Goal: Task Accomplishment & Management: Use online tool/utility

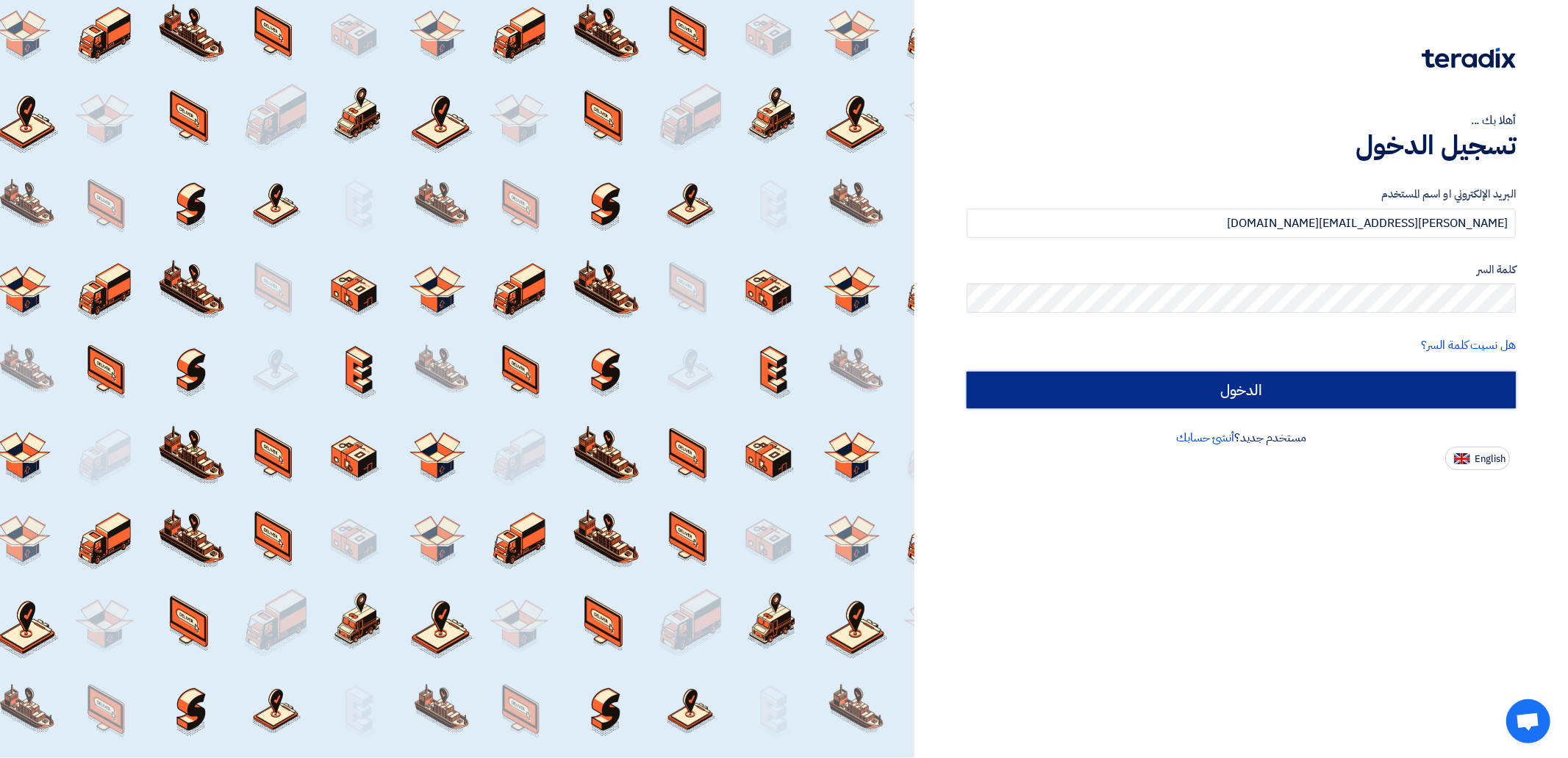
click at [1391, 383] on input "الدخول" at bounding box center [1241, 390] width 549 height 37
type input "Sign in"
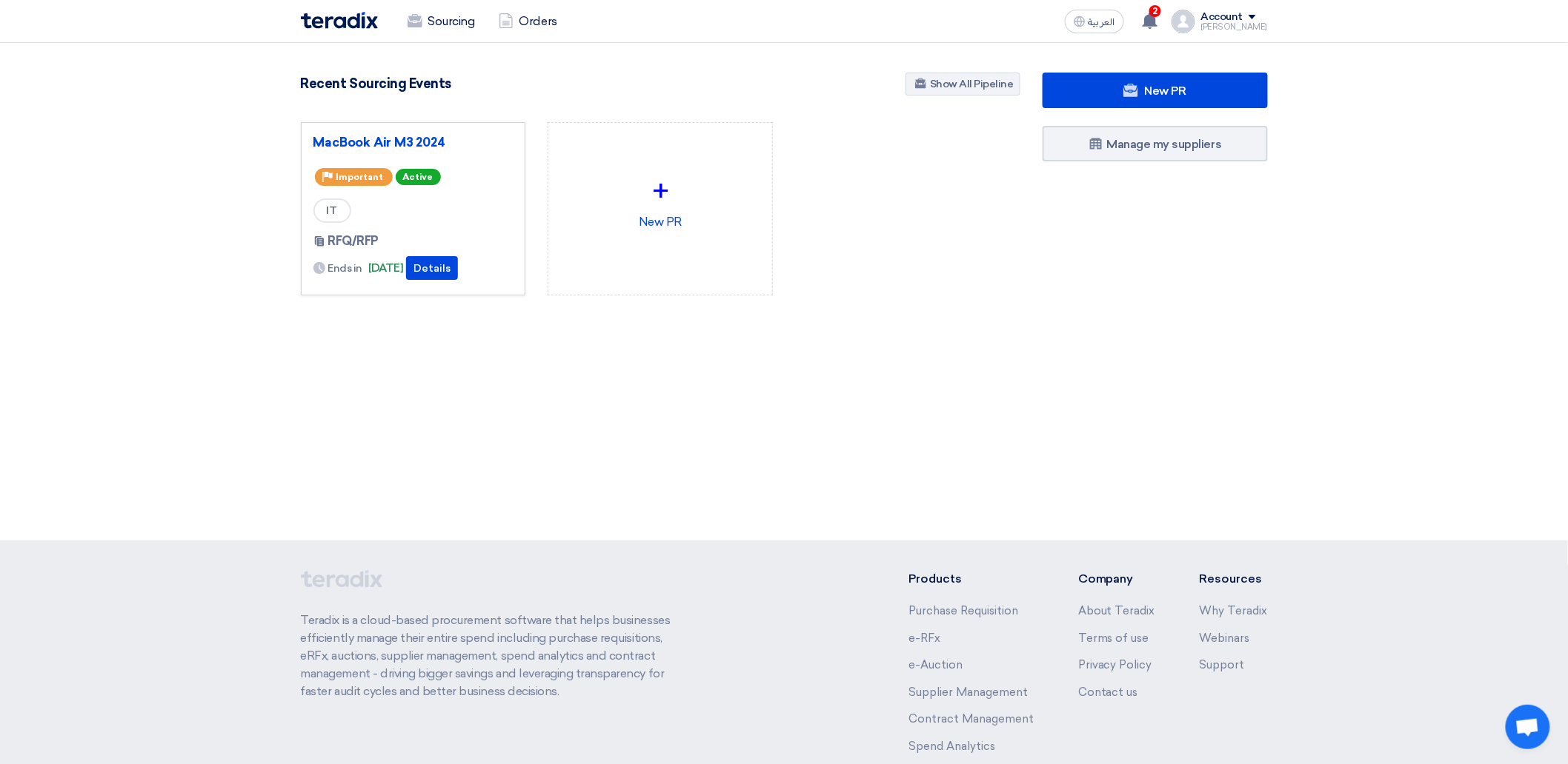
click at [460, 183] on div "Priority Important Active" at bounding box center [414, 177] width 200 height 24
click at [453, 263] on button "Details" at bounding box center [432, 268] width 52 height 24
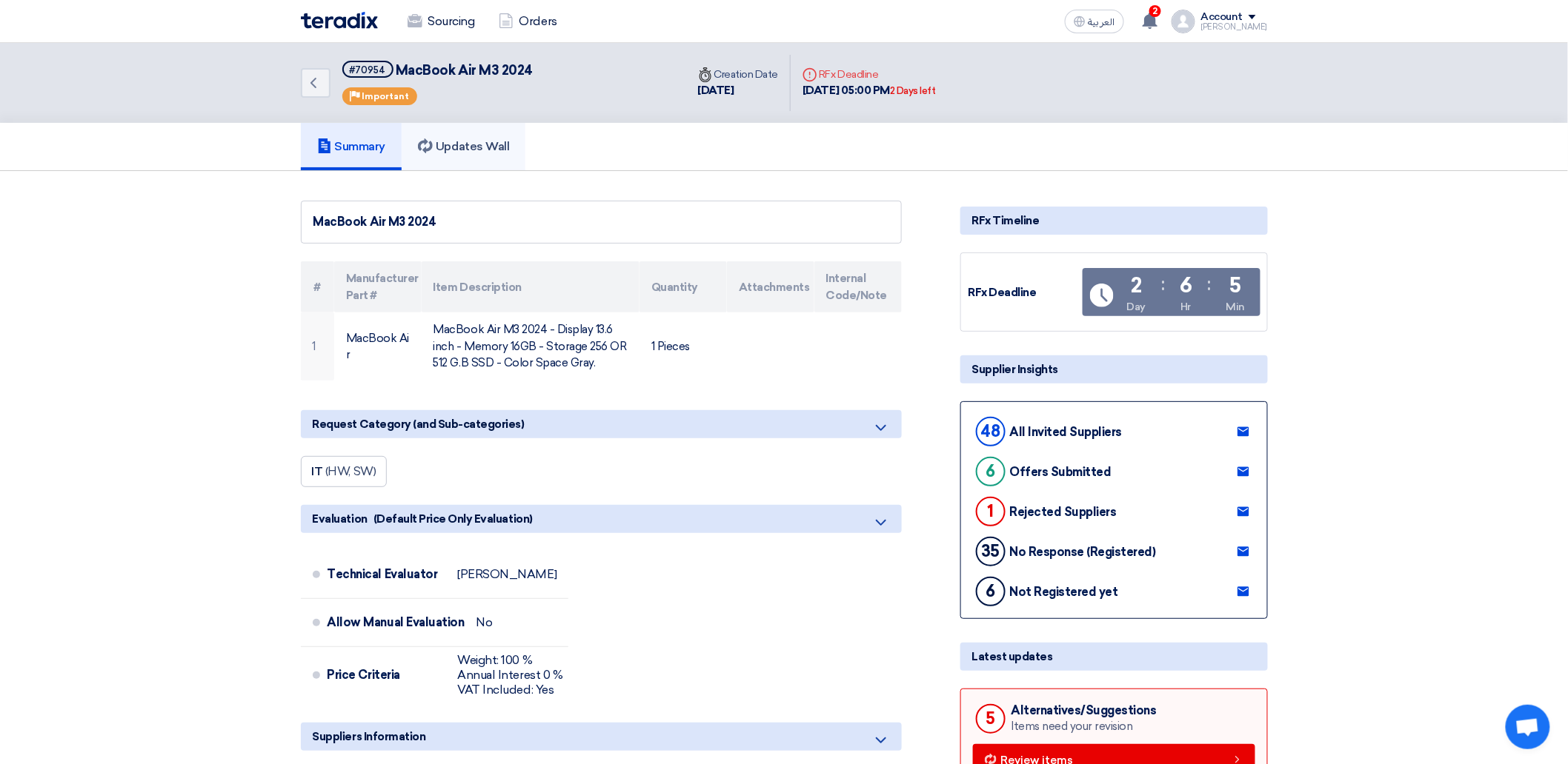
click at [470, 141] on h5 "Updates Wall" at bounding box center [464, 146] width 91 height 15
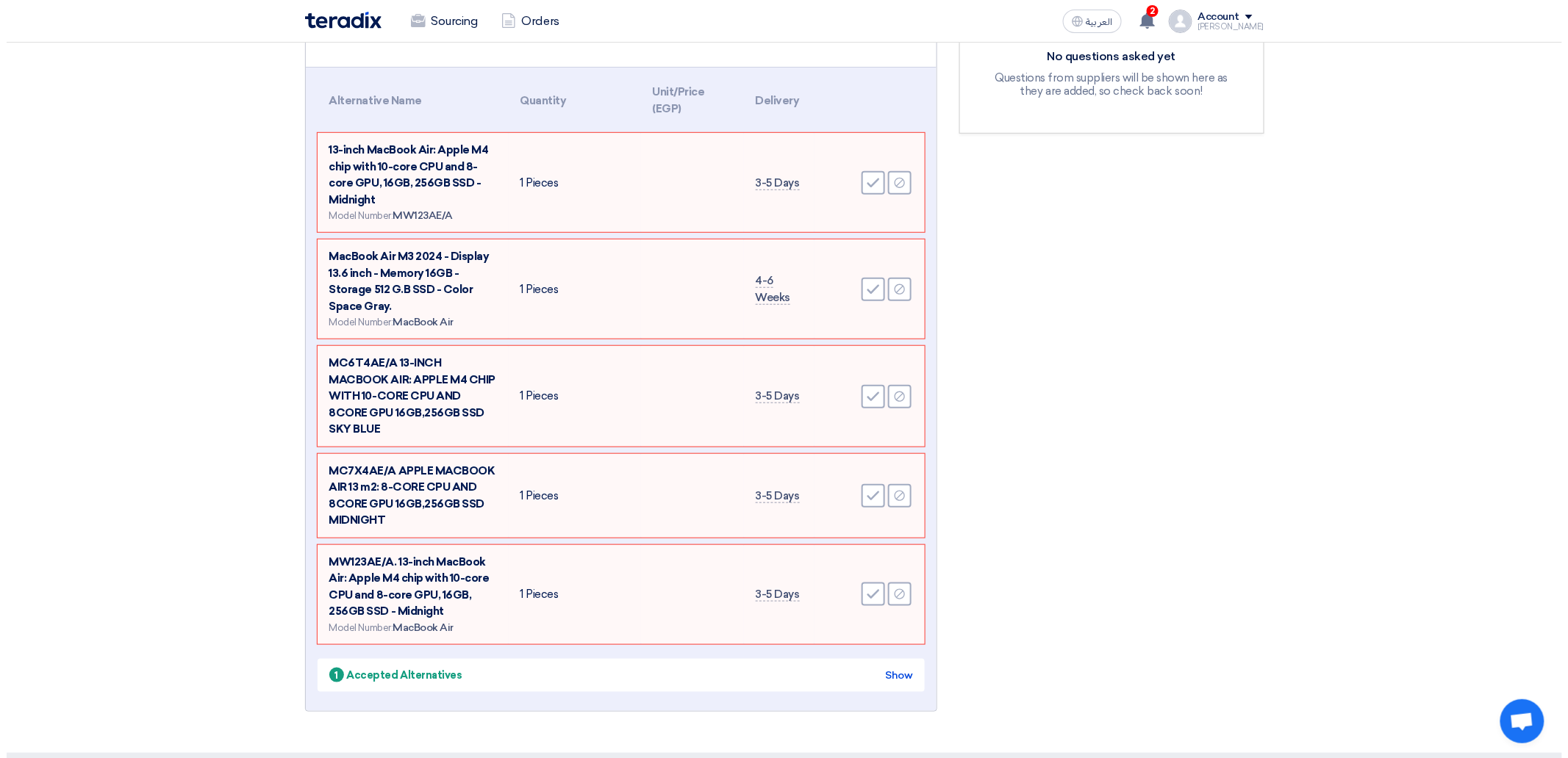
scroll to position [326, 0]
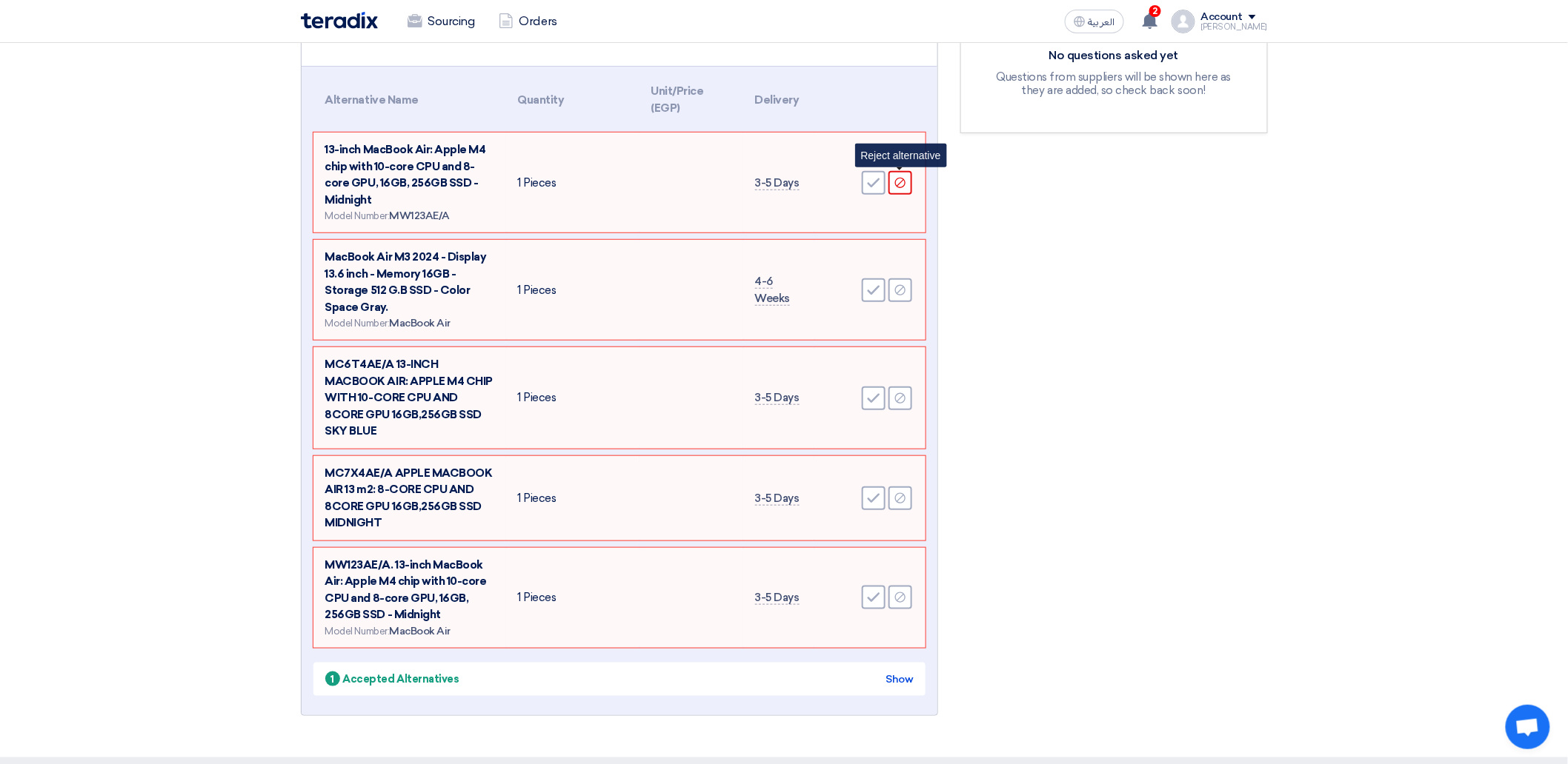
click at [901, 186] on div "Reject" at bounding box center [901, 183] width 24 height 24
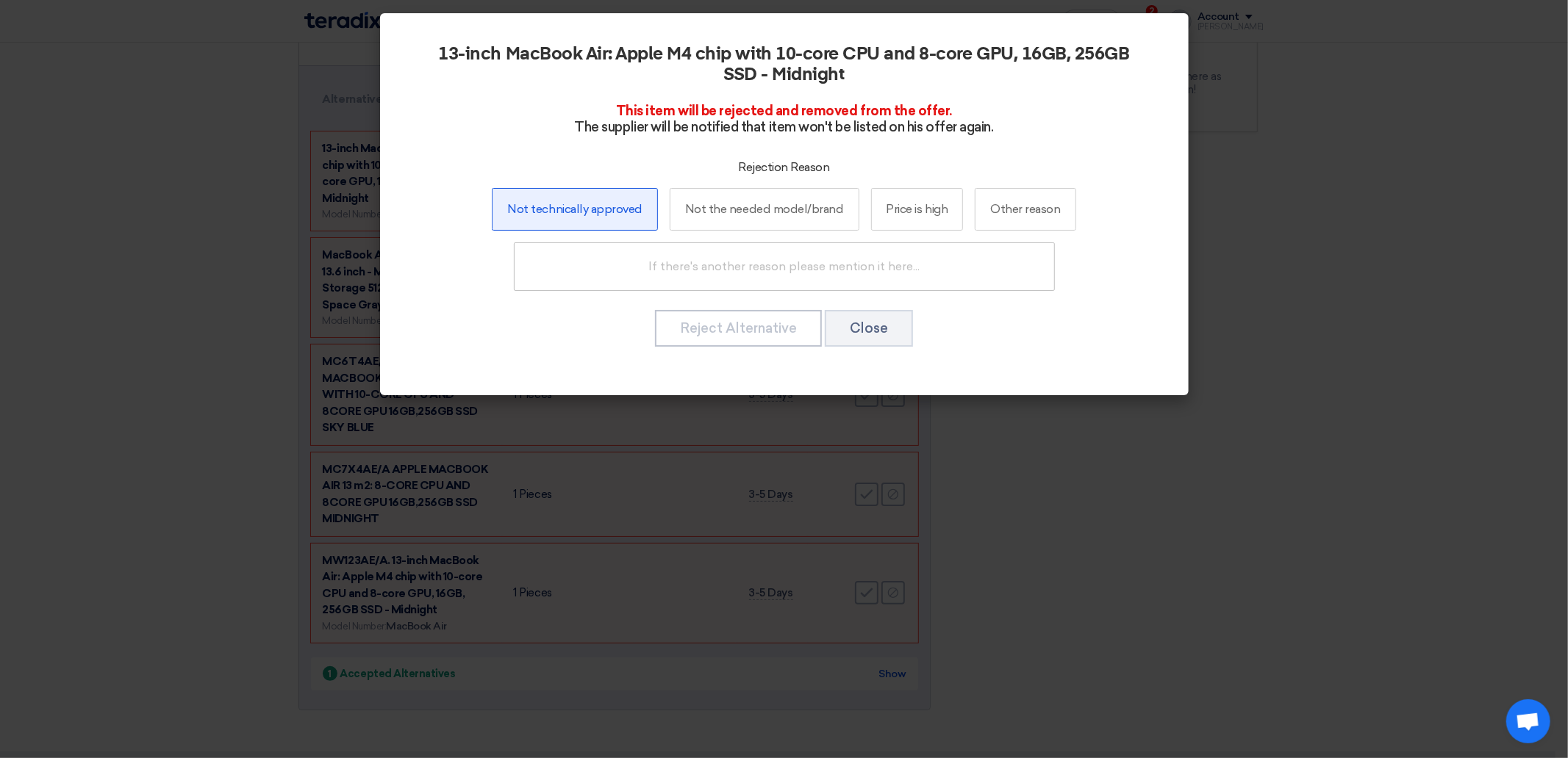
click at [632, 229] on label "Not technically approved" at bounding box center [573, 209] width 165 height 42
click at [580, 214] on input "Not technically approved" at bounding box center [575, 209] width 10 height 10
radio input "true"
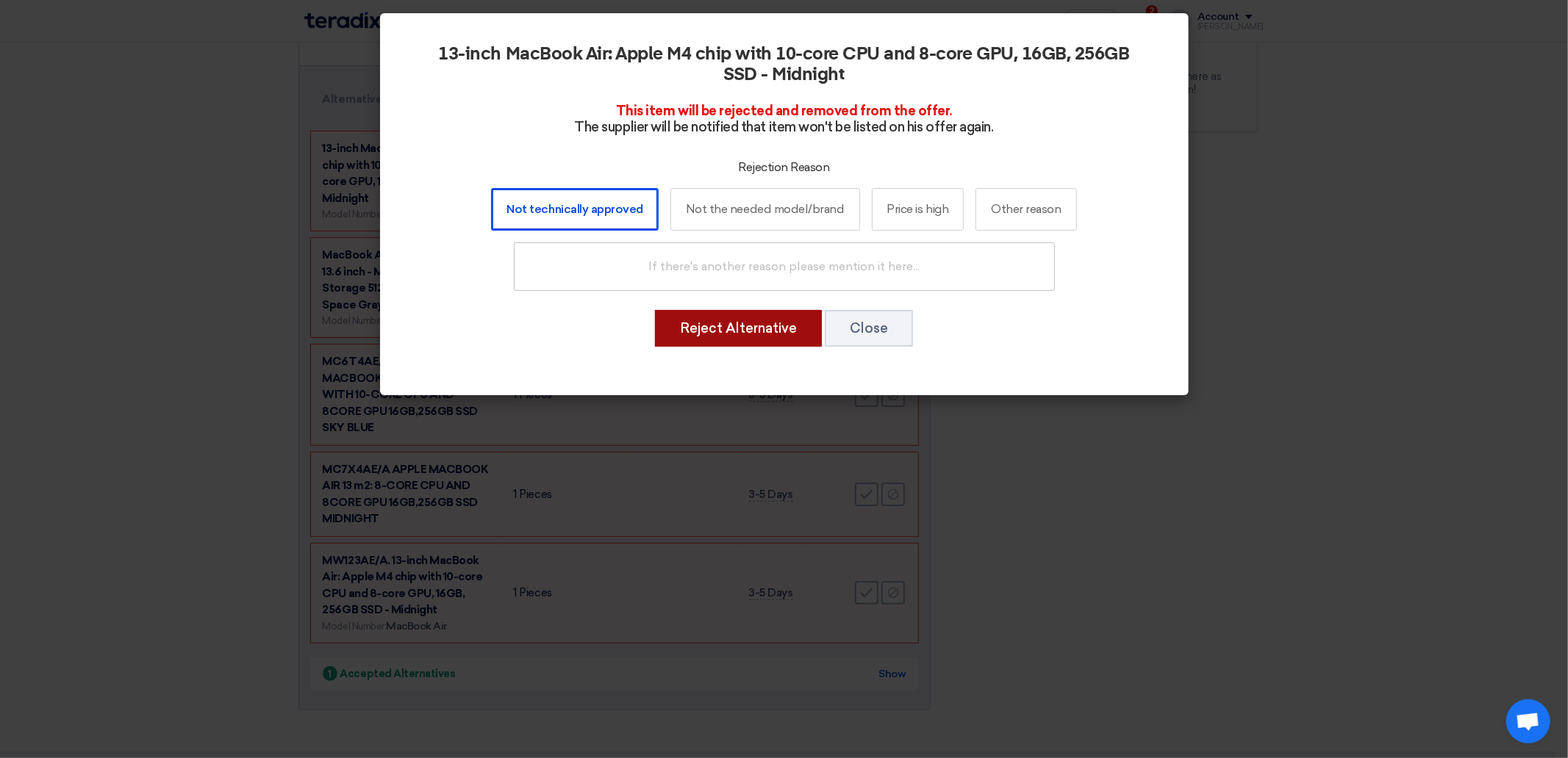
click at [747, 333] on button "Reject Alternative" at bounding box center [738, 328] width 167 height 37
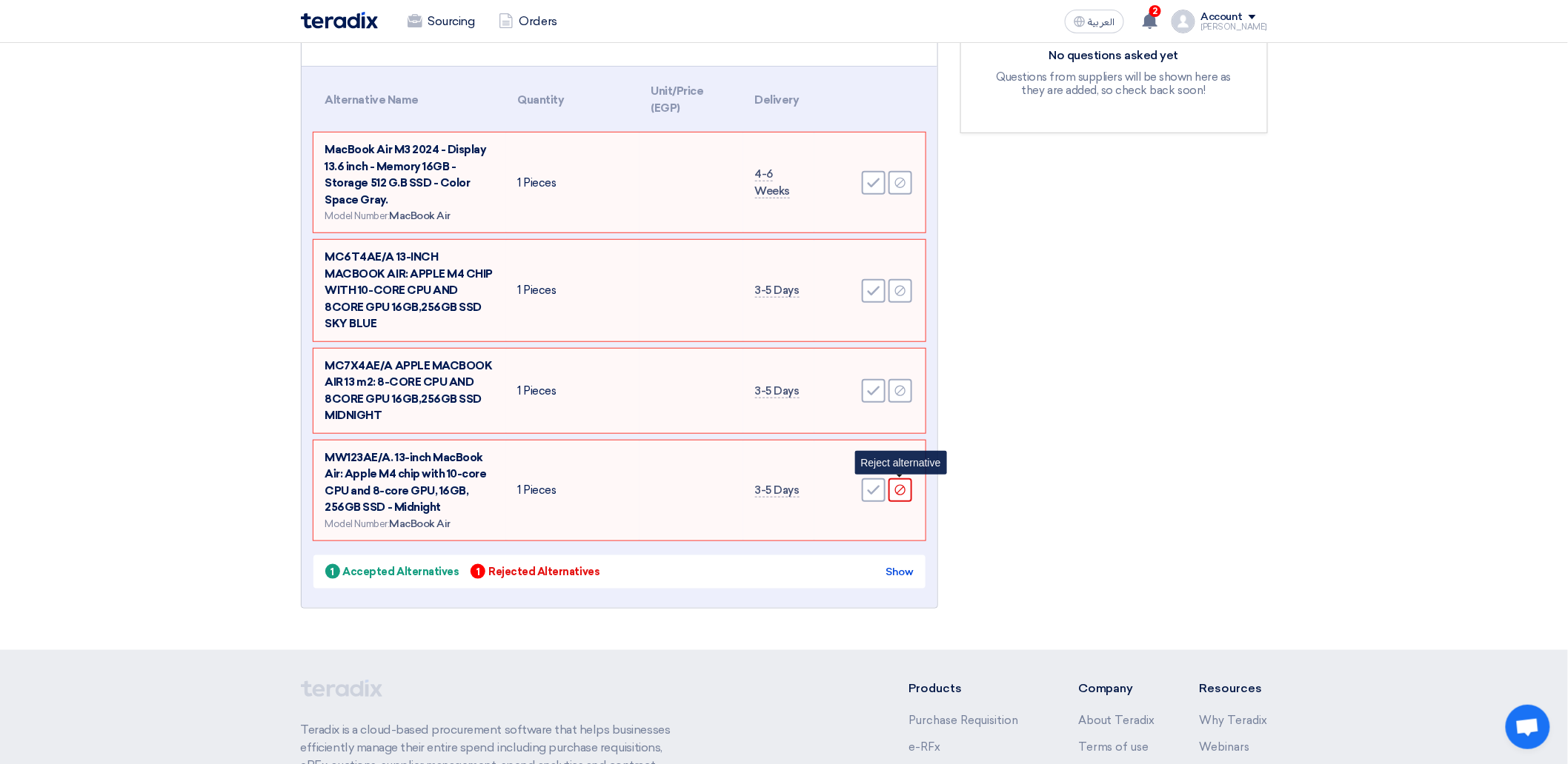
click at [897, 494] on div "Reject" at bounding box center [901, 491] width 24 height 24
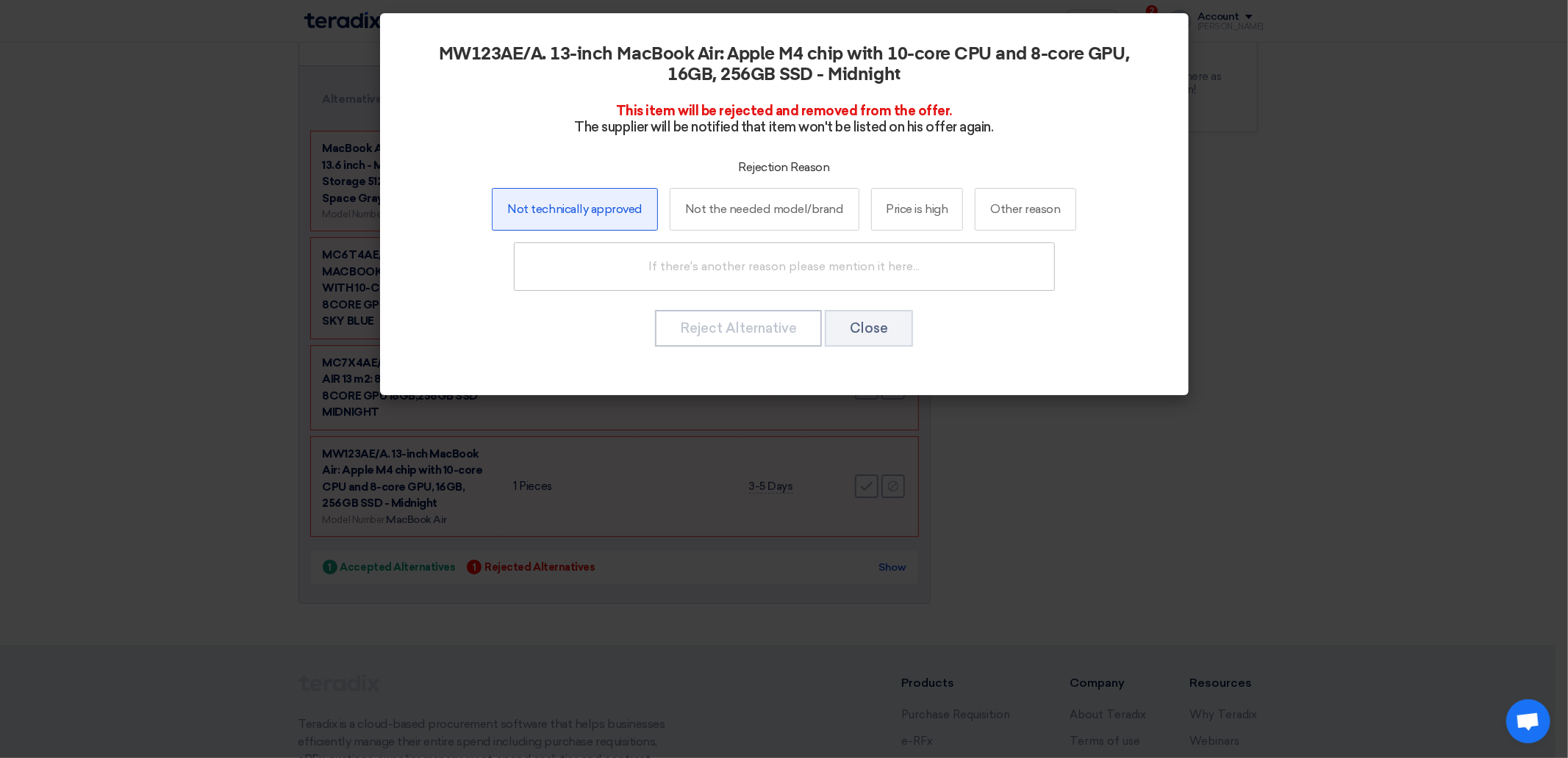
click at [547, 204] on label "Not technically approved" at bounding box center [573, 209] width 165 height 42
click at [571, 205] on input "Not technically approved" at bounding box center [575, 209] width 10 height 10
radio input "true"
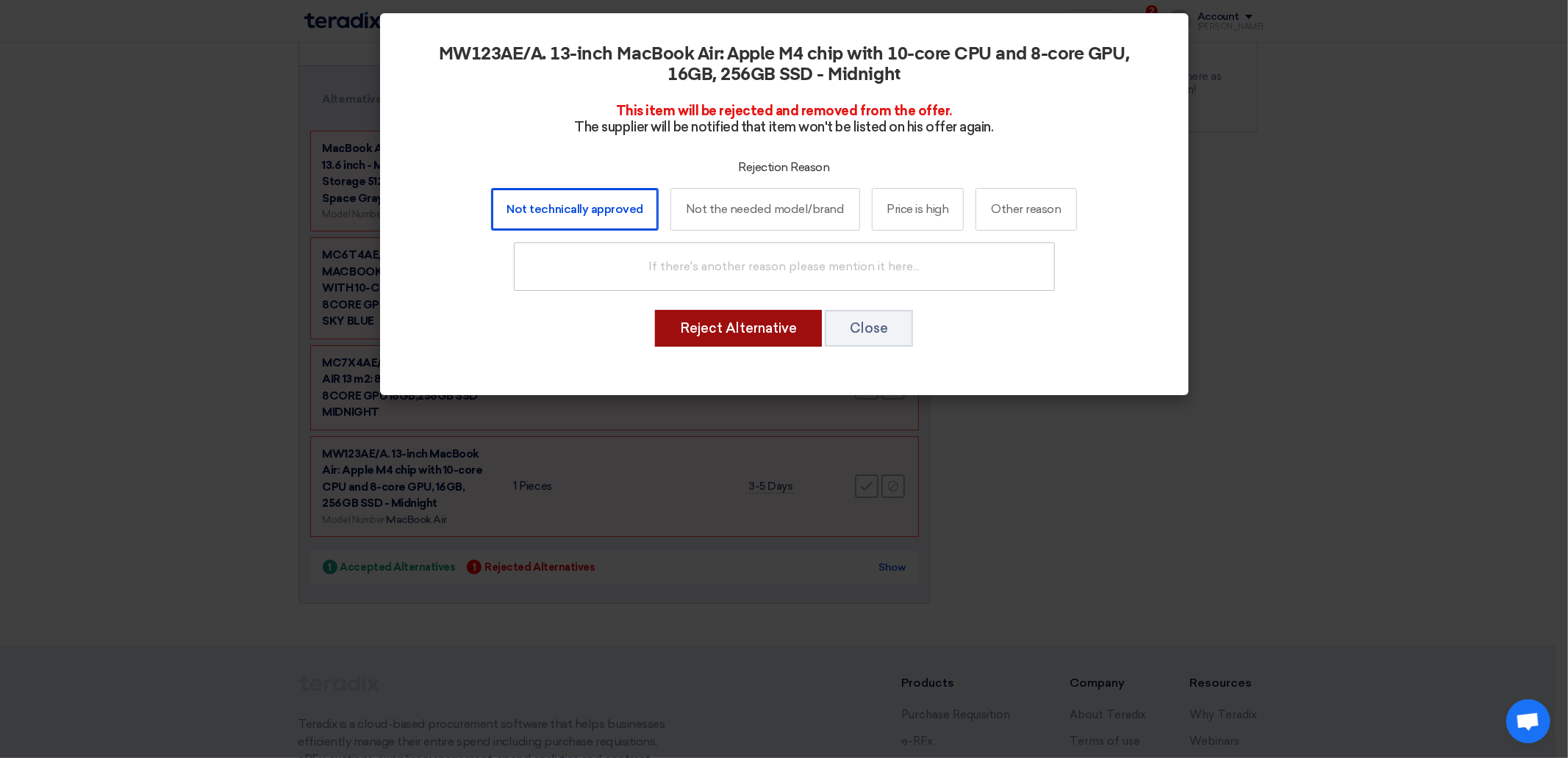
click at [755, 338] on button "Reject Alternative" at bounding box center [738, 328] width 167 height 37
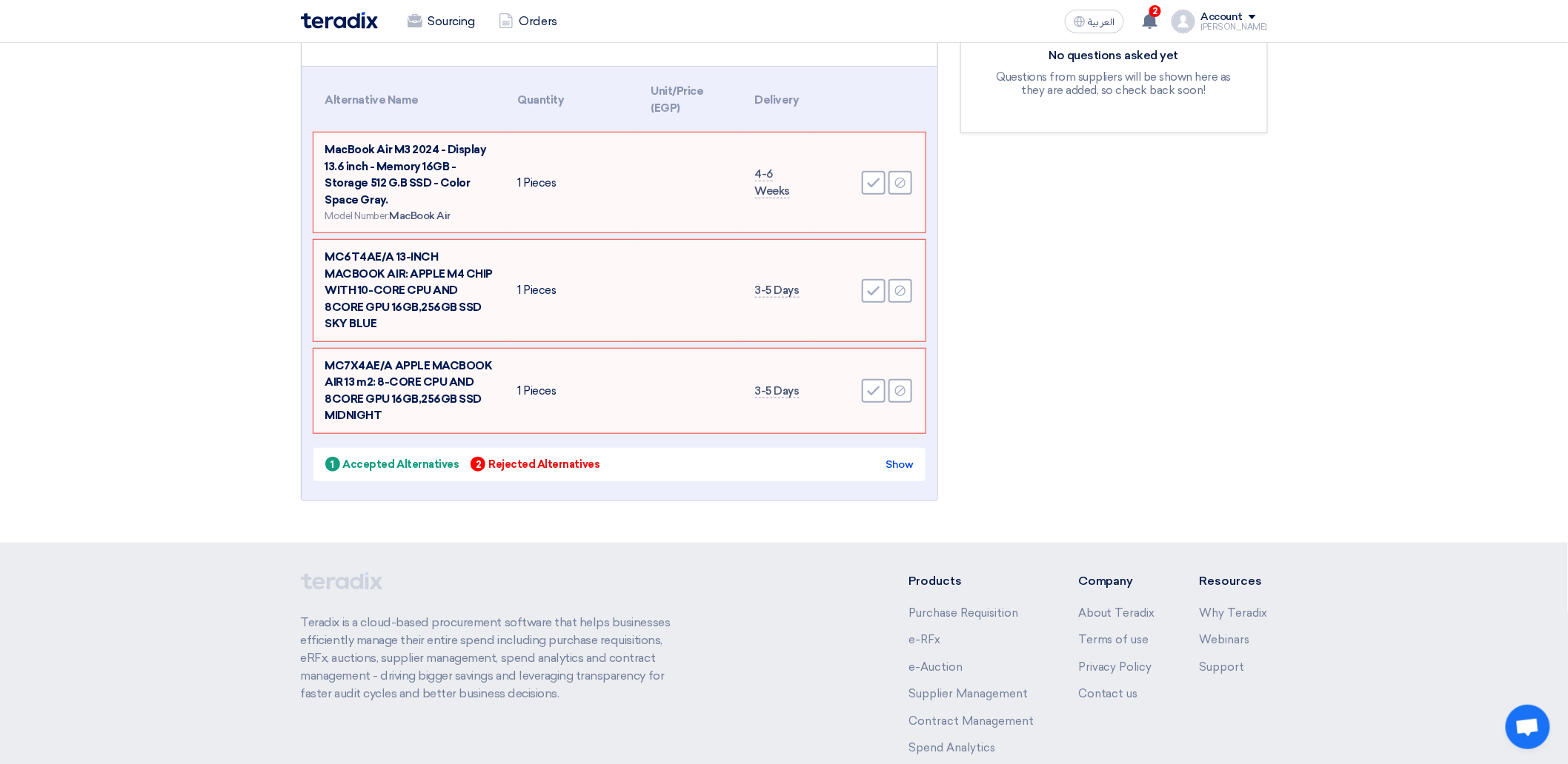
click at [378, 387] on td "MC7X4AE/A APPLE MACBOOK AIR 13 m2: 8-CORE CPU AND 8CORE GPU 16GB,256GB SSD MIDN…" at bounding box center [410, 391] width 193 height 84
click at [385, 419] on td "MC7X4AE/A APPLE MACBOOK AIR 13 m2: 8-CORE CPU AND 8CORE GPU 16GB,256GB SSD MIDN…" at bounding box center [410, 391] width 193 height 84
click at [386, 299] on span "MC6T4AE/A 13-INCH MACBOOK AIR: APPLE M4 CHIP WITH 10-CORE CPU AND 8CORE GPU 16G…" at bounding box center [409, 291] width 168 height 80
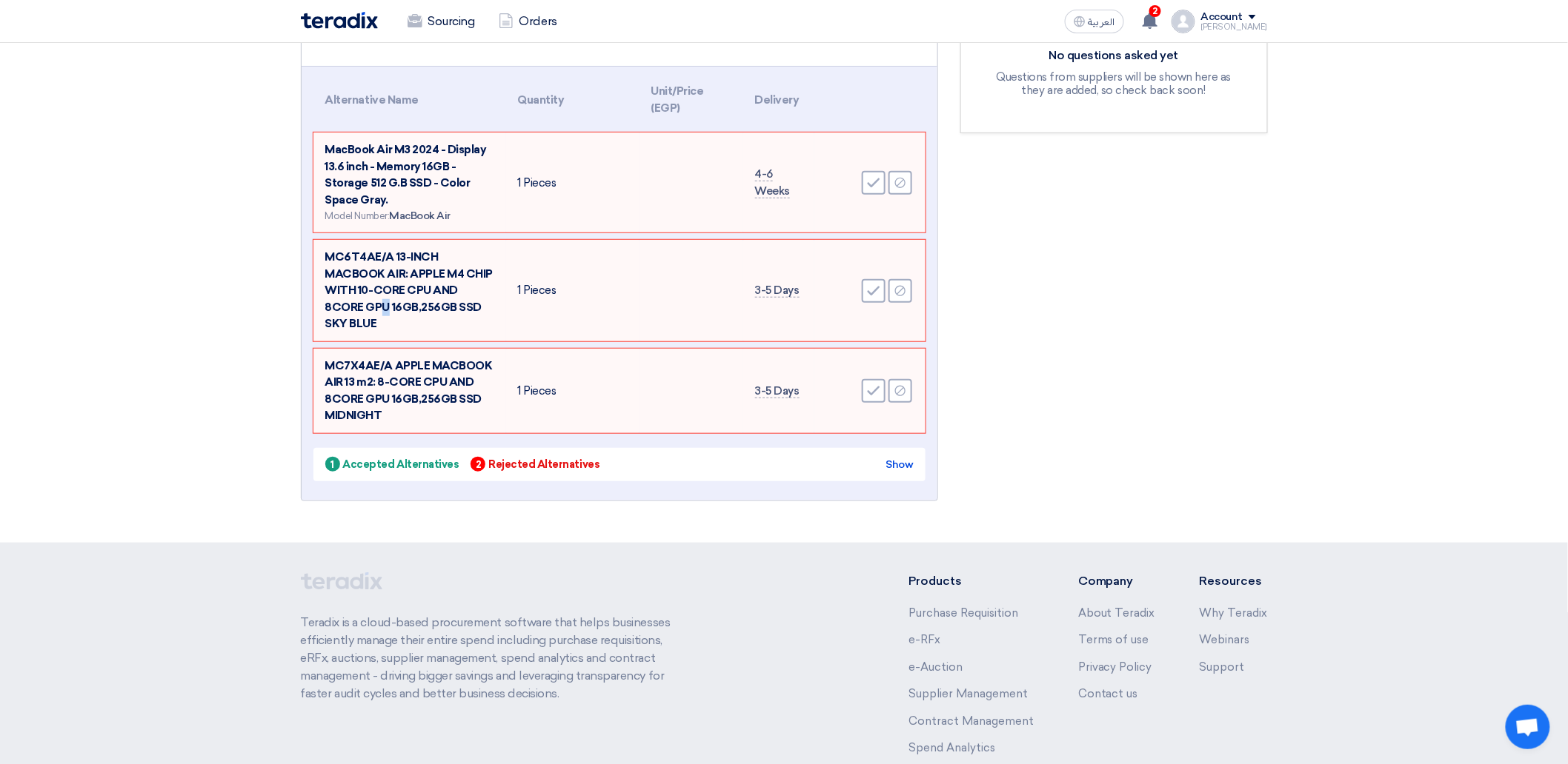
click at [386, 299] on span "MC6T4AE/A 13-INCH MACBOOK AIR: APPLE M4 CHIP WITH 10-CORE CPU AND 8CORE GPU 16G…" at bounding box center [409, 291] width 168 height 80
click at [424, 285] on span "MC6T4AE/A 13-INCH MACBOOK AIR: APPLE M4 CHIP WITH 10-CORE CPU AND 8CORE GPU 16G…" at bounding box center [409, 291] width 168 height 80
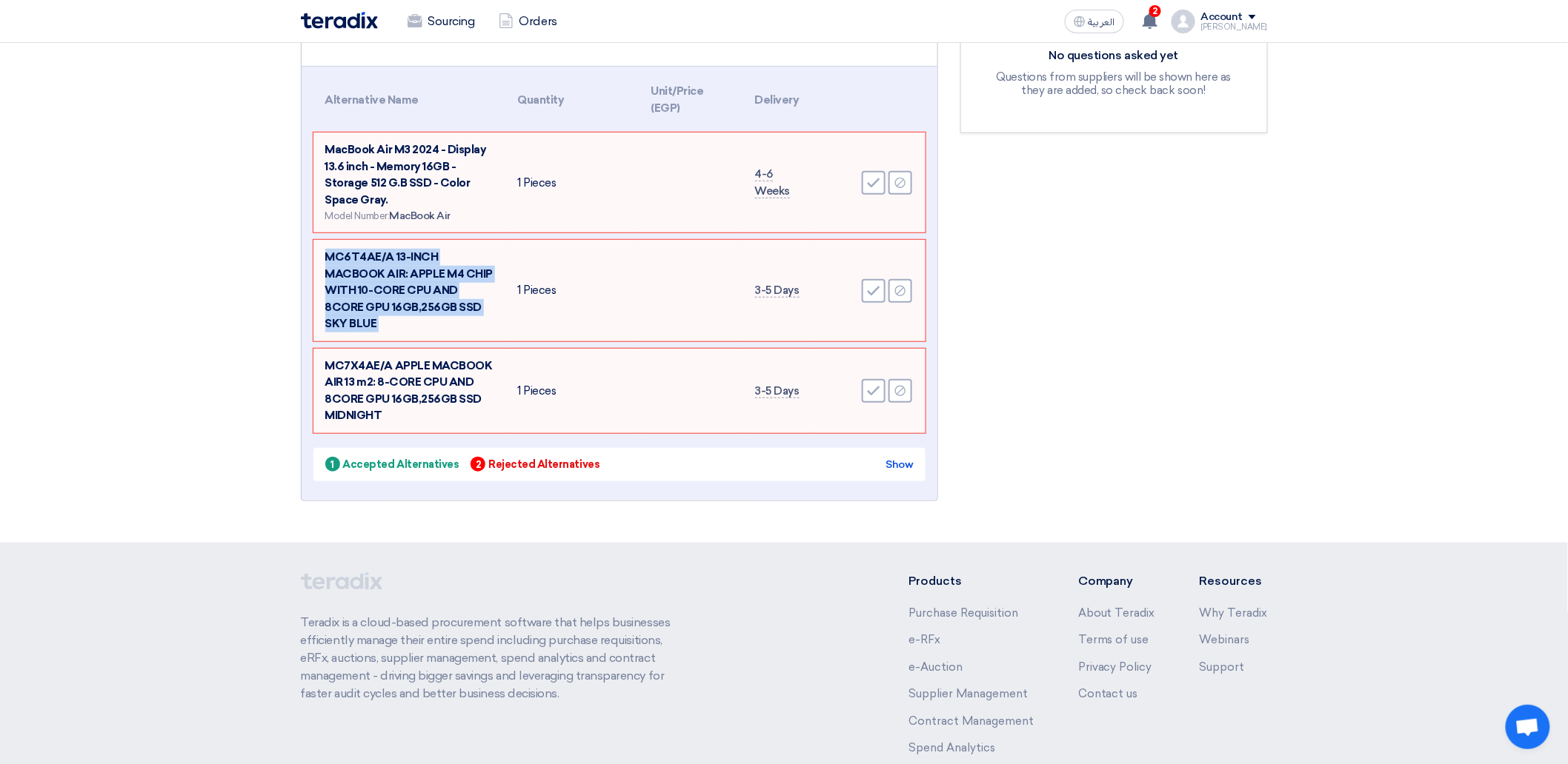
click at [491, 262] on td "MC6T4AE/A 13-INCH MACBOOK AIR: APPLE M4 CHIP WITH 10-CORE CPU AND 8CORE GPU 16G…" at bounding box center [410, 291] width 193 height 102
click at [438, 293] on span "MC6T4AE/A 13-INCH MACBOOK AIR: APPLE M4 CHIP WITH 10-CORE CPU AND 8CORE GPU 16G…" at bounding box center [409, 291] width 168 height 80
click at [440, 293] on span "MC6T4AE/A 13-INCH MACBOOK AIR: APPLE M4 CHIP WITH 10-CORE CPU AND 8CORE GPU 16G…" at bounding box center [409, 291] width 168 height 80
click at [455, 314] on td "MC6T4AE/A 13-INCH MACBOOK AIR: APPLE M4 CHIP WITH 10-CORE CPU AND 8CORE GPU 16G…" at bounding box center [410, 291] width 193 height 102
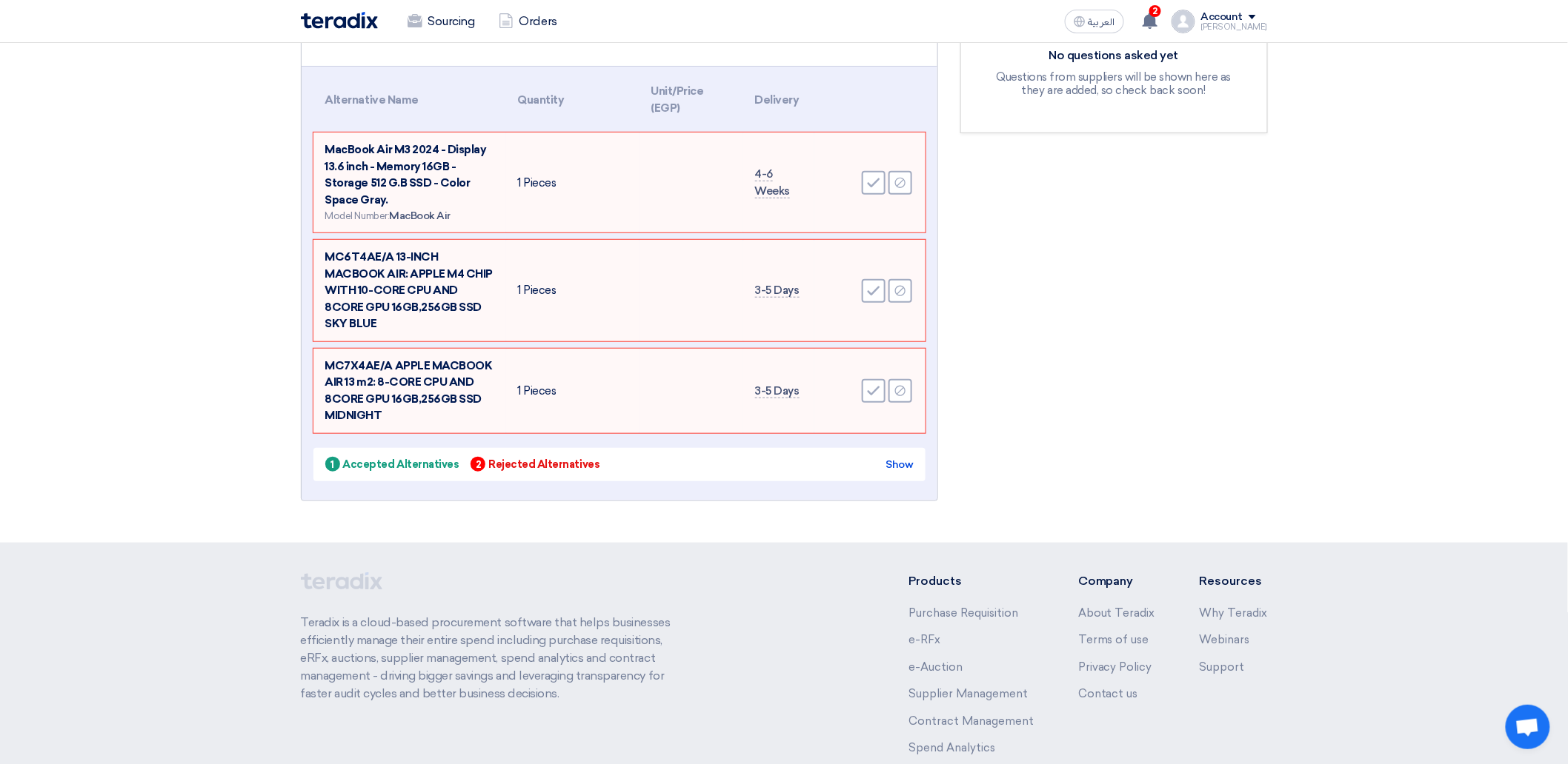
click at [424, 155] on td "MacBook Air M3 2024 - Display 13.6 inch - Memory 16GB - Storage 512 G.B SSD - C…" at bounding box center [410, 183] width 193 height 100
click at [424, 159] on span "MacBook Air M3 2024 - Display 13.6 inch - Memory 16GB - Storage 512 G.B SSD - C…" at bounding box center [406, 174] width 162 height 64
click at [434, 168] on span "MacBook Air M3 2024 - Display 13.6 inch - Memory 16GB - Storage 512 G.B SSD - C…" at bounding box center [406, 174] width 162 height 64
click at [425, 154] on td "MacBook Air M3 2024 - Display 13.6 inch - Memory 16GB - Storage 512 G.B SSD - C…" at bounding box center [410, 183] width 193 height 100
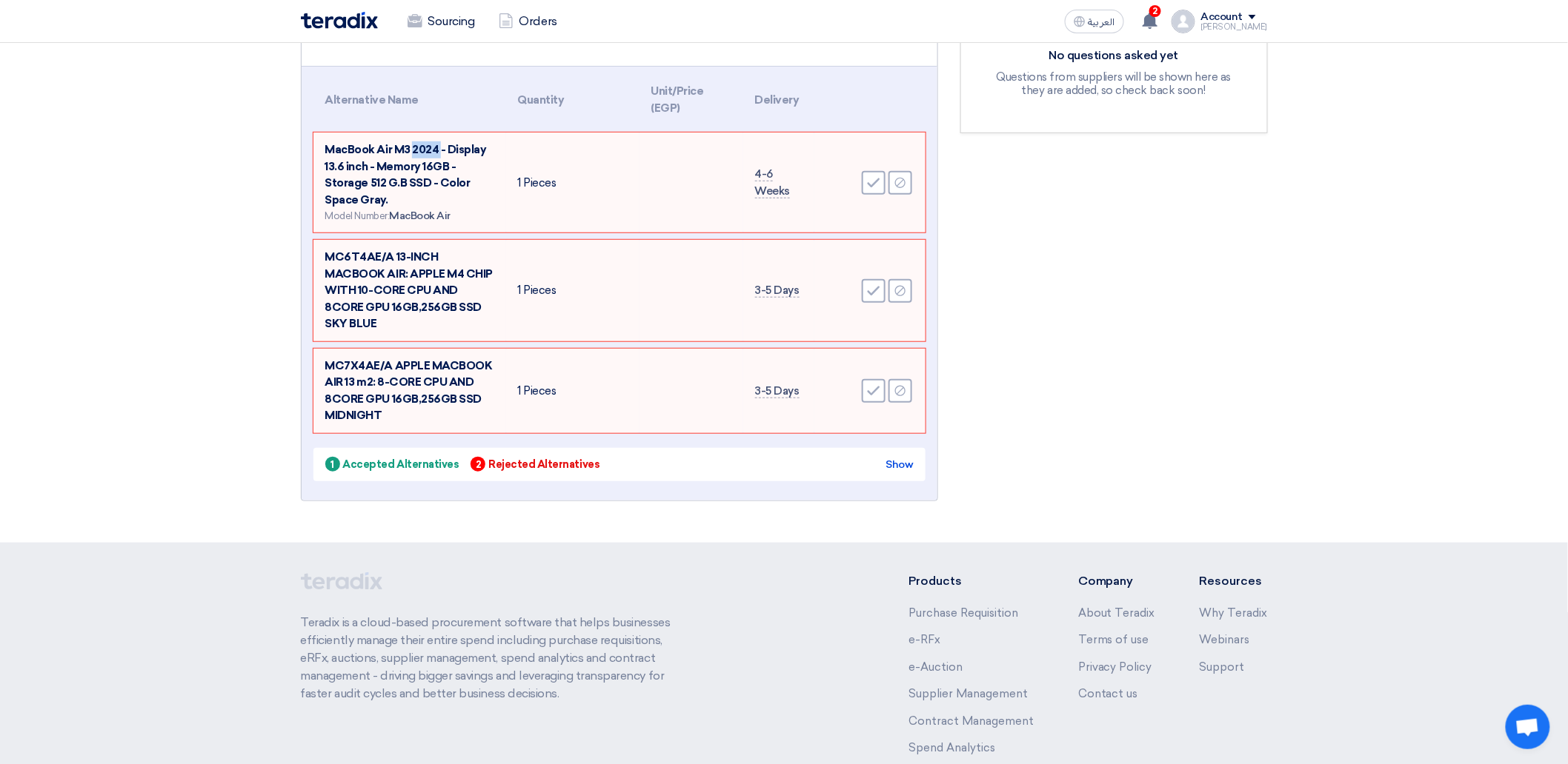
click at [425, 154] on td "MacBook Air M3 2024 - Display 13.6 inch - Memory 16GB - Storage 512 G.B SSD - C…" at bounding box center [410, 183] width 193 height 100
click at [425, 145] on span "MacBook Air M3 2024 - Display 13.6 inch - Memory 16GB - Storage 512 G.B SSD - C…" at bounding box center [406, 174] width 162 height 64
click at [419, 154] on td "MacBook Air M3 2024 - Display 13.6 inch - Memory 16GB - Storage 512 G.B SSD - C…" at bounding box center [410, 183] width 193 height 100
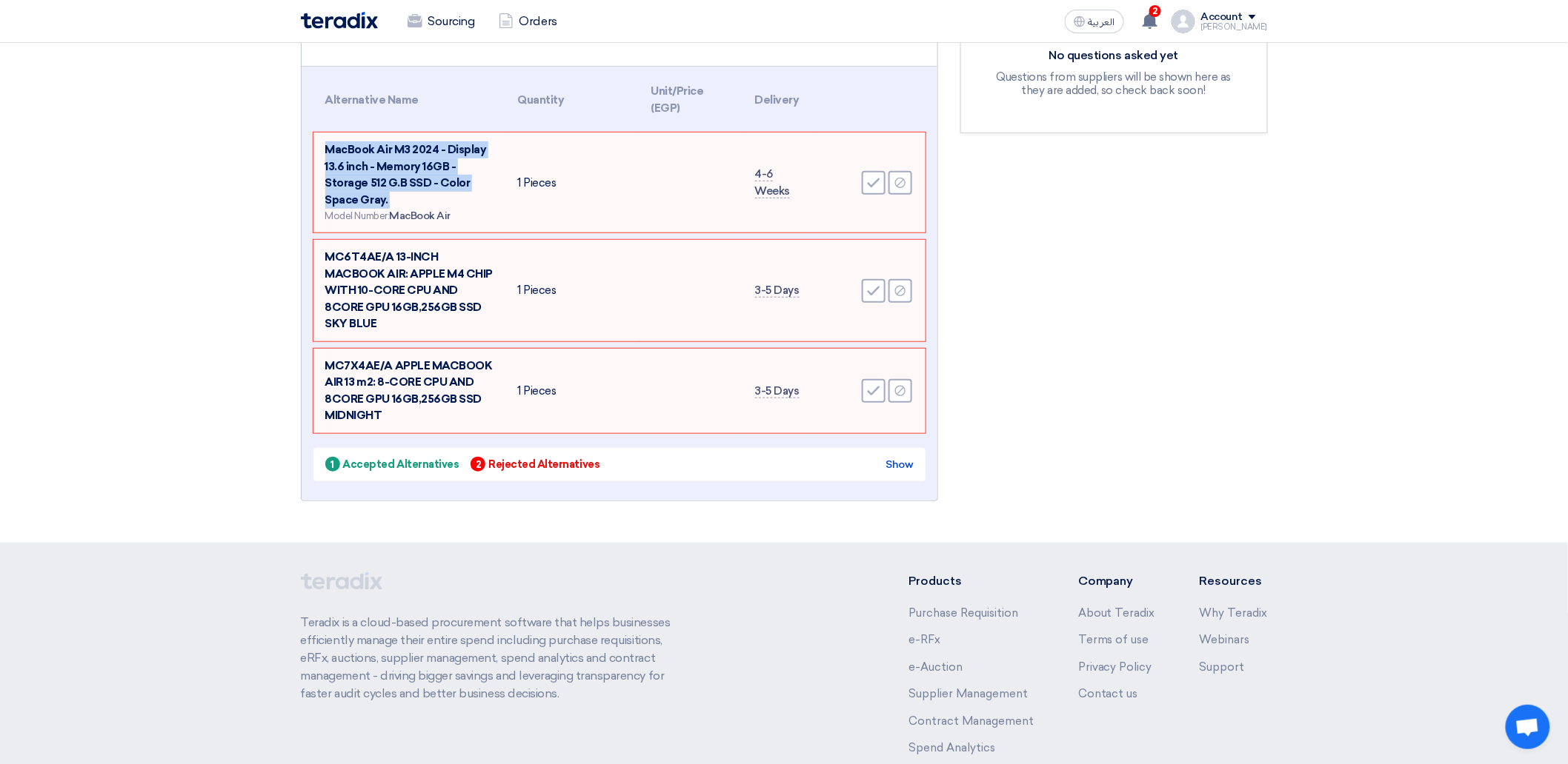
click at [449, 196] on td "MacBook Air M3 2024 - Display 13.6 inch - Memory 16GB - Storage 512 G.B SSD - C…" at bounding box center [410, 183] width 193 height 100
click at [445, 217] on span "MacBook Air" at bounding box center [420, 216] width 62 height 13
drag, startPoint x: 346, startPoint y: 146, endPoint x: 364, endPoint y: 148, distance: 18.1
click at [364, 148] on span "MacBook Air M3 2024 - Display 13.6 inch - Memory 16GB - Storage 512 G.B SSD - C…" at bounding box center [406, 174] width 162 height 64
click at [404, 154] on td "MacBook Air M3 2024 - Display 13.6 inch - Memory 16GB - Storage 512 G.B SSD - C…" at bounding box center [410, 183] width 193 height 100
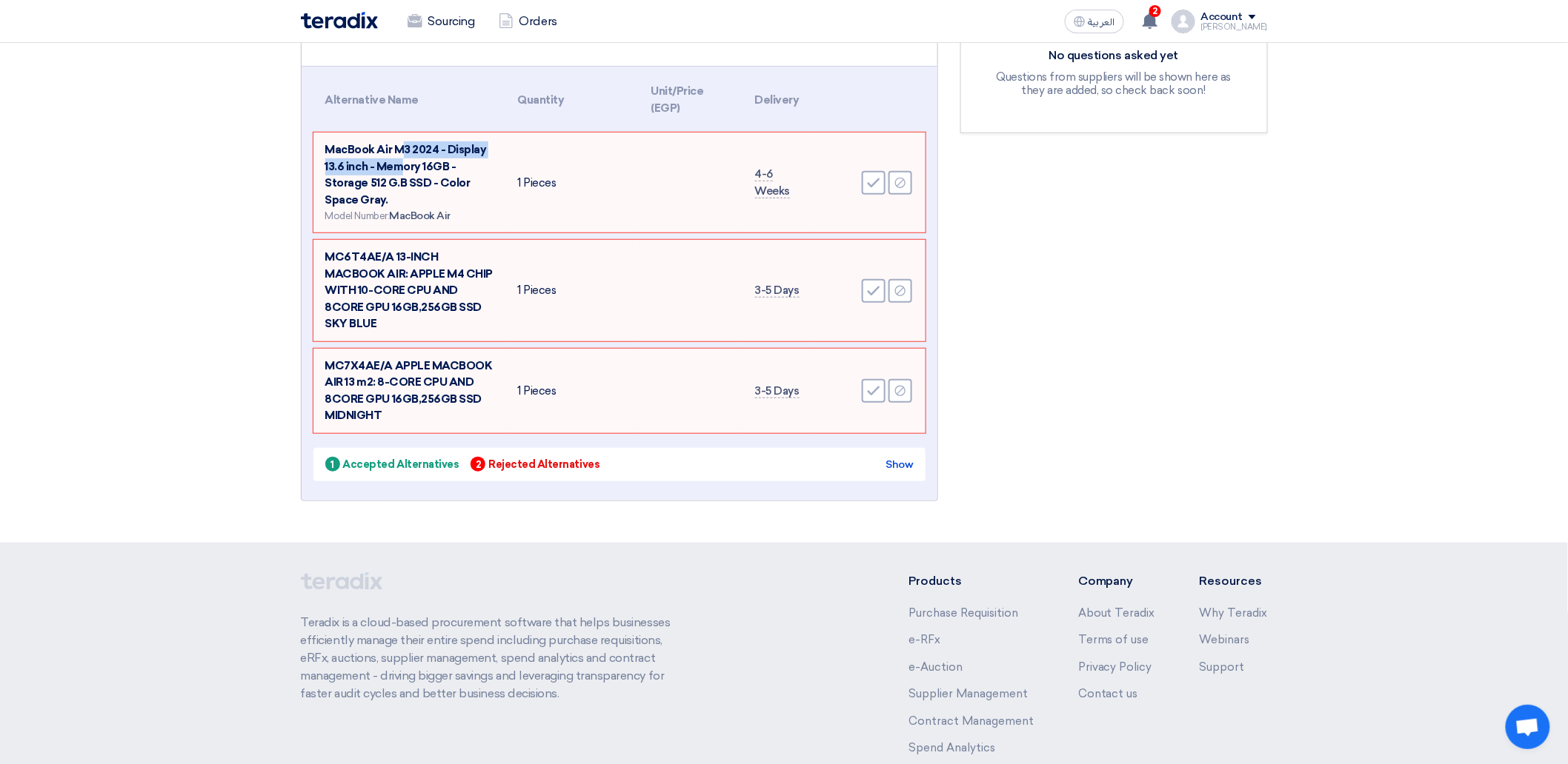
click at [454, 151] on span "MacBook Air M3 2024 - Display 13.6 inch - Memory 16GB - Storage 512 G.B SSD - C…" at bounding box center [406, 174] width 162 height 64
drag, startPoint x: 439, startPoint y: 179, endPoint x: 462, endPoint y: 180, distance: 23.0
click at [460, 179] on span "MacBook Air M3 2024 - Display 13.6 inch - Memory 16GB - Storage 512 G.B SSD - C…" at bounding box center [406, 174] width 162 height 64
click at [462, 180] on span "MacBook Air M3 2024 - Display 13.6 inch - Memory 16GB - Storage 512 G.B SSD - C…" at bounding box center [406, 174] width 162 height 64
click at [439, 181] on span "MacBook Air M3 2024 - Display 13.6 inch - Memory 16GB - Storage 512 G.B SSD - C…" at bounding box center [406, 174] width 162 height 64
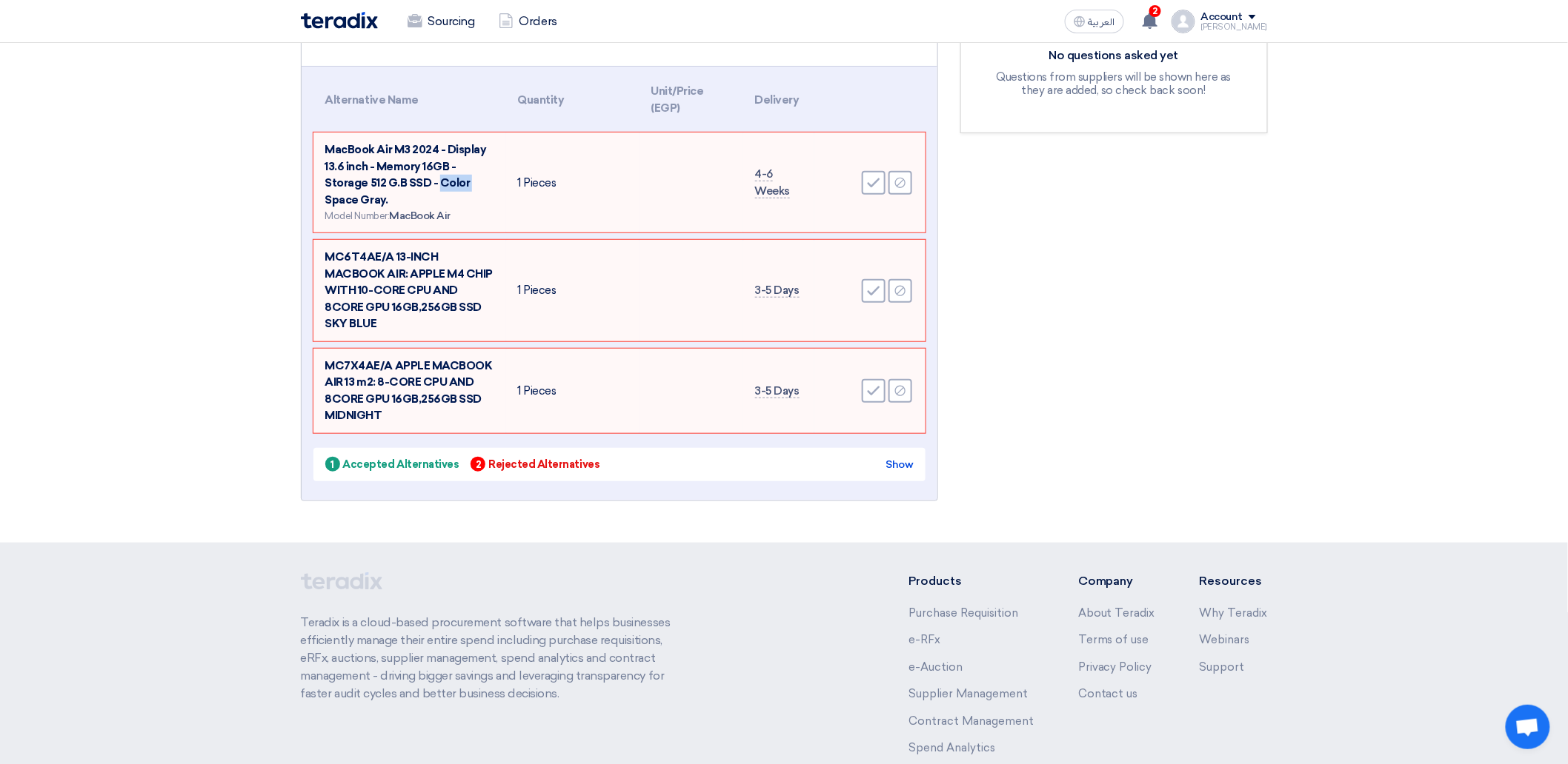
click at [439, 181] on span "MacBook Air M3 2024 - Display 13.6 inch - Memory 16GB - Storage 512 G.B SSD - C…" at bounding box center [406, 174] width 162 height 64
click at [417, 176] on span "MacBook Air M3 2024 - Display 13.6 inch - Memory 16GB - Storage 512 G.B SSD - C…" at bounding box center [406, 174] width 162 height 64
drag, startPoint x: 403, startPoint y: 178, endPoint x: 416, endPoint y: 176, distance: 13.2
click at [416, 176] on span "MacBook Air M3 2024 - Display 13.6 inch - Memory 16GB - Storage 512 G.B SSD - C…" at bounding box center [406, 174] width 162 height 64
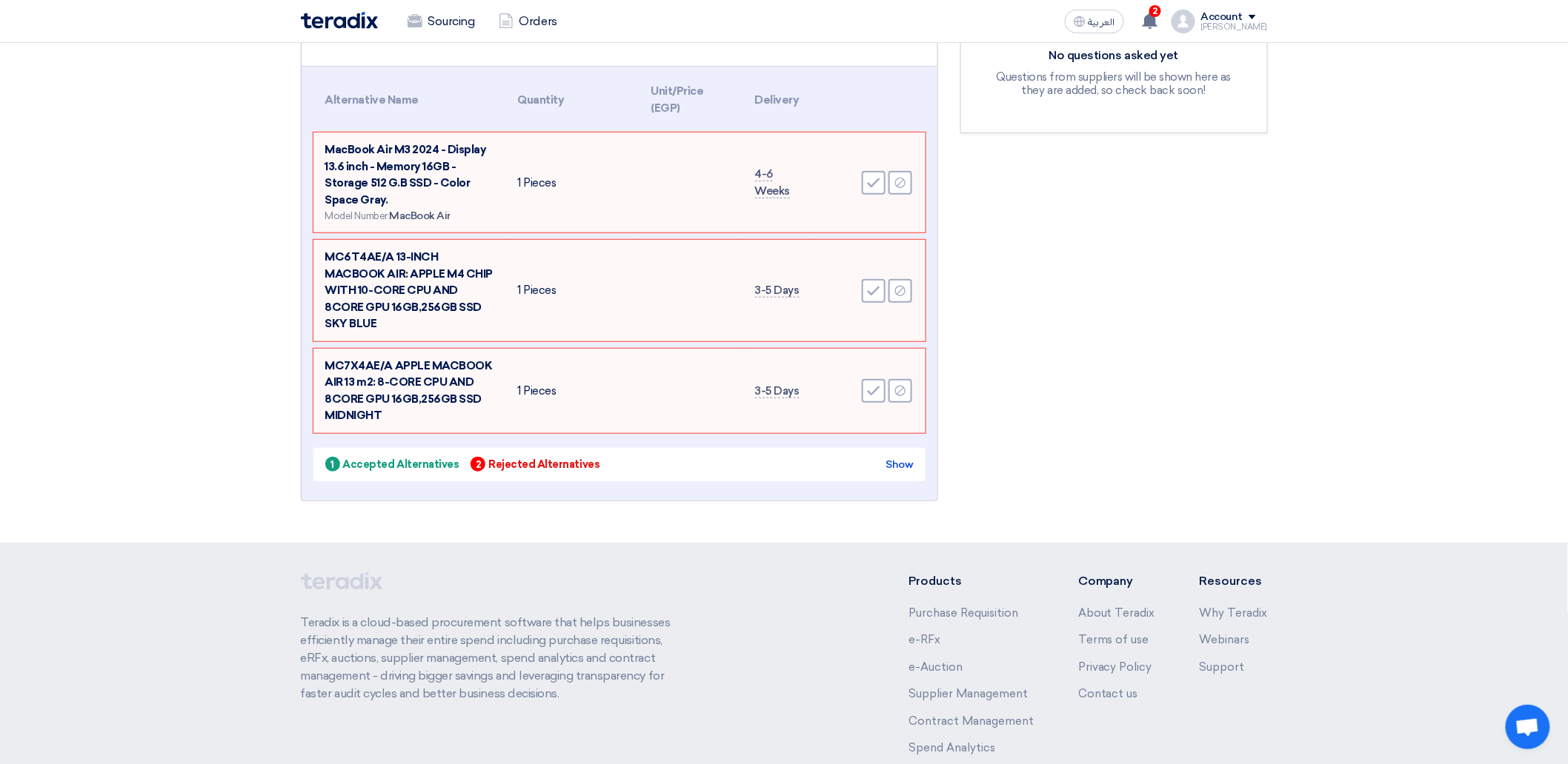
click at [427, 180] on span "MacBook Air M3 2024 - Display 13.6 inch - Memory 16GB - Storage 512 G.B SSD - C…" at bounding box center [406, 174] width 162 height 64
click at [427, 182] on span "MacBook Air M3 2024 - Display 13.6 inch - Memory 16GB - Storage 512 G.B SSD - C…" at bounding box center [406, 174] width 162 height 64
click at [460, 180] on span "MacBook Air M3 2024 - Display 13.6 inch - Memory 16GB - Storage 512 G.B SSD - C…" at bounding box center [406, 174] width 162 height 64
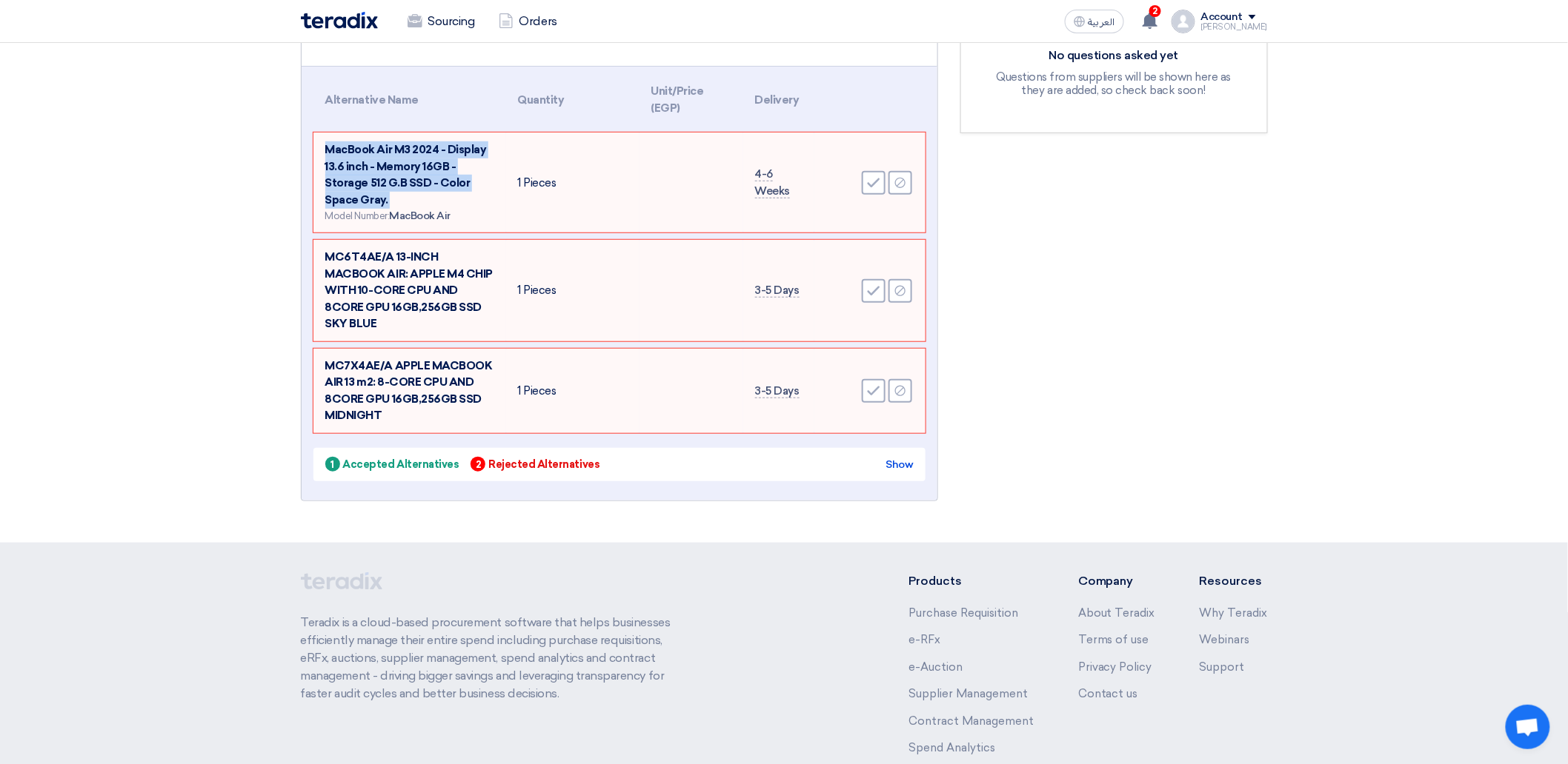
click at [460, 180] on span "MacBook Air M3 2024 - Display 13.6 inch - Memory 16GB - Storage 512 G.B SSD - C…" at bounding box center [406, 174] width 162 height 64
click at [415, 179] on span "MacBook Air M3 2024 - Display 13.6 inch - Memory 16GB - Storage 512 G.B SSD - C…" at bounding box center [406, 174] width 162 height 64
click at [454, 182] on span "MacBook Air M3 2024 - Display 13.6 inch - Memory 16GB - Storage 512 G.B SSD - C…" at bounding box center [406, 174] width 162 height 64
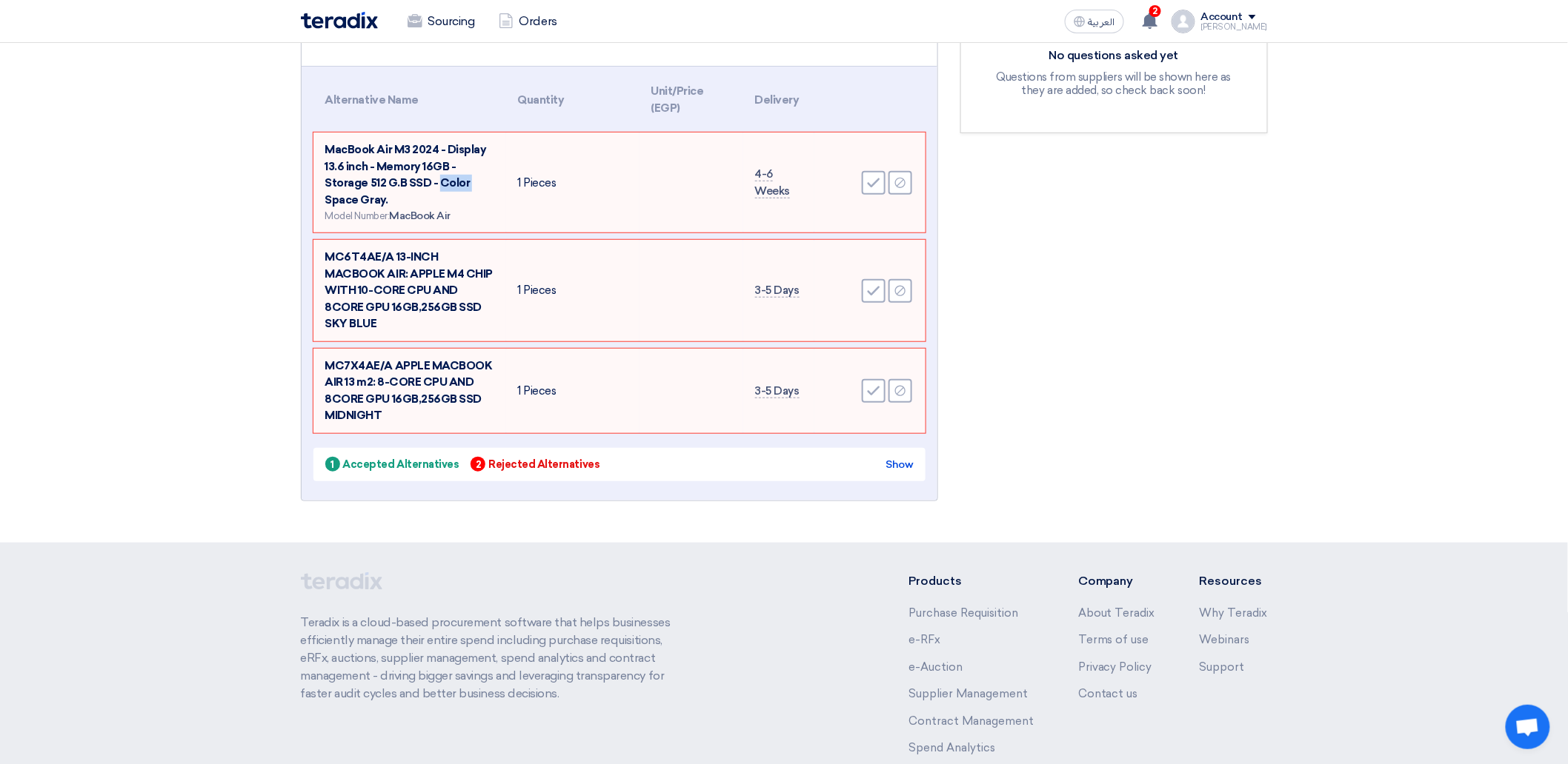
click at [404, 179] on span "MacBook Air M3 2024 - Display 13.6 inch - Memory 16GB - Storage 512 G.B SSD - C…" at bounding box center [406, 174] width 162 height 64
click at [430, 182] on span "MacBook Air M3 2024 - Display 13.6 inch - Memory 16GB - Storage 512 G.B SSD - C…" at bounding box center [406, 174] width 162 height 64
click at [465, 174] on span "MacBook Air M3 2024 - Display 13.6 inch - Memory 16GB - Storage 512 G.B SSD - C…" at bounding box center [406, 174] width 162 height 64
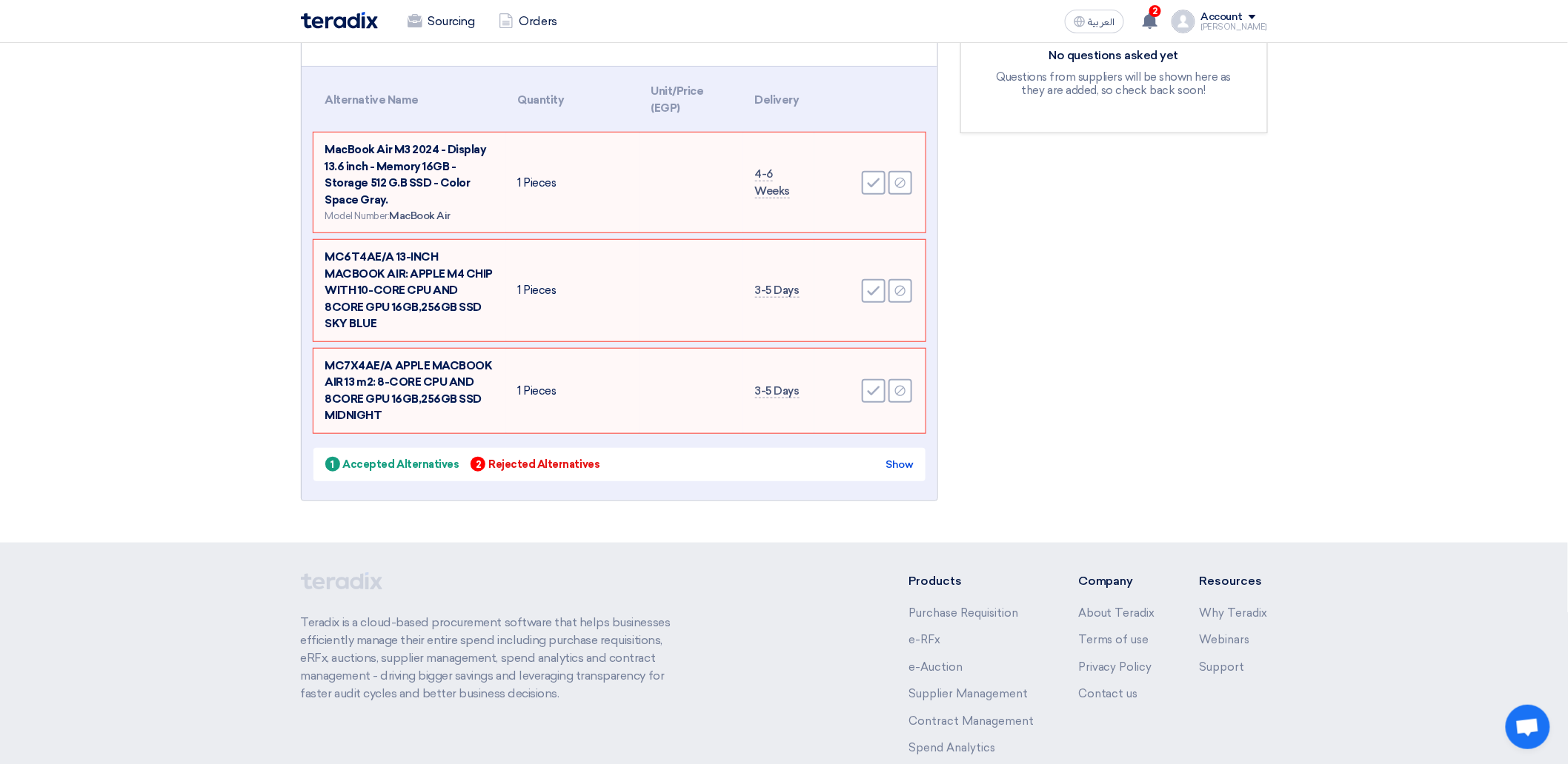
click at [465, 174] on span "MacBook Air M3 2024 - Display 13.6 inch - Memory 16GB - Storage 512 G.B SSD - C…" at bounding box center [406, 174] width 162 height 64
drag, startPoint x: 408, startPoint y: 289, endPoint x: 462, endPoint y: 293, distance: 54.1
click at [462, 293] on span "MC6T4AE/A 13-INCH MACBOOK AIR: APPLE M4 CHIP WITH 10-CORE CPU AND 8CORE GPU 16G…" at bounding box center [409, 291] width 168 height 80
click at [462, 280] on span "MC6T4AE/A 13-INCH MACBOOK AIR: APPLE M4 CHIP WITH 10-CORE CPU AND 8CORE GPU 16G…" at bounding box center [409, 291] width 168 height 80
click at [893, 286] on div "Reject" at bounding box center [901, 291] width 24 height 24
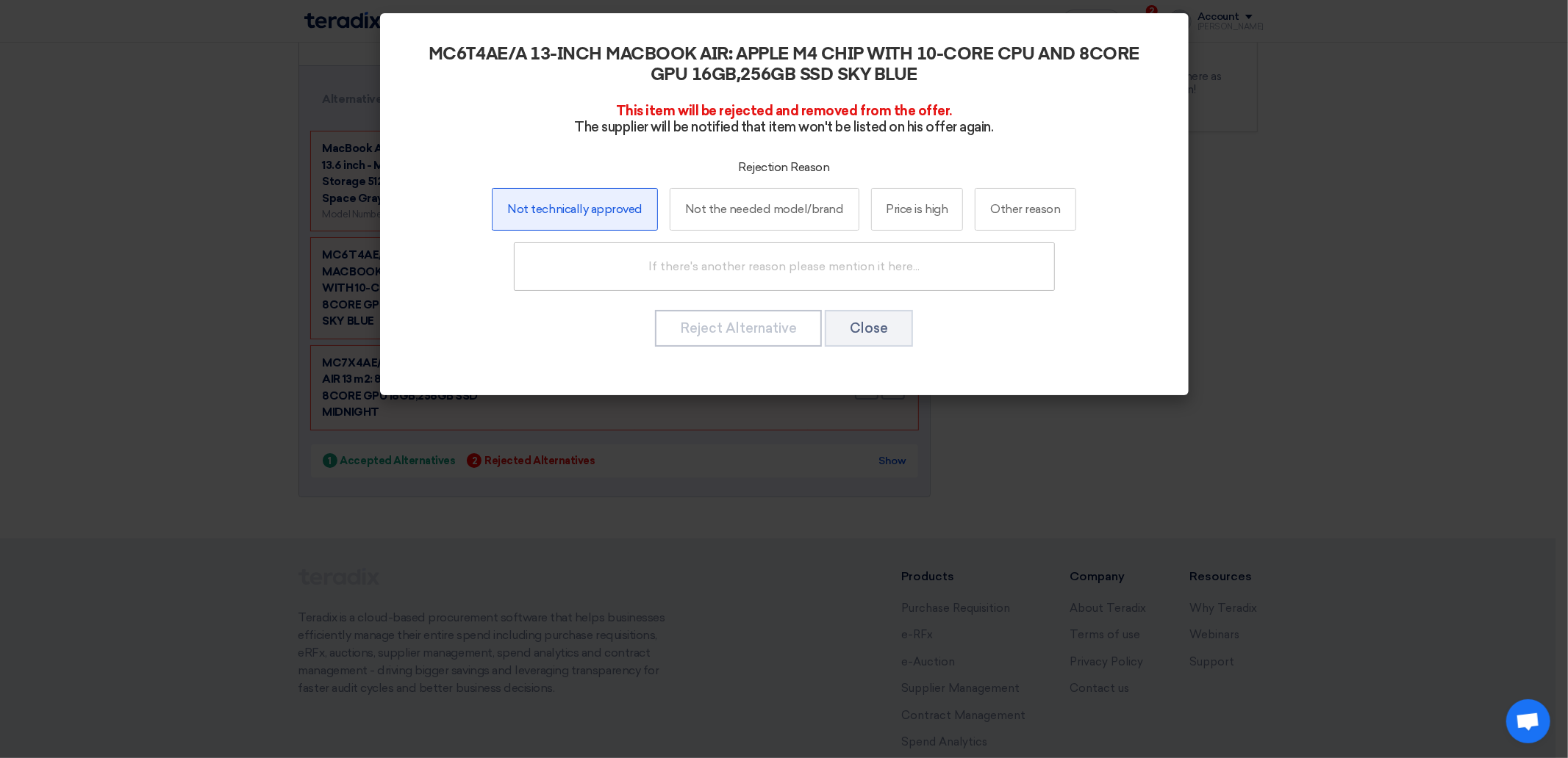
click at [591, 200] on label "Not technically approved" at bounding box center [573, 209] width 165 height 42
click at [580, 205] on input "Not technically approved" at bounding box center [575, 209] width 10 height 10
radio input "true"
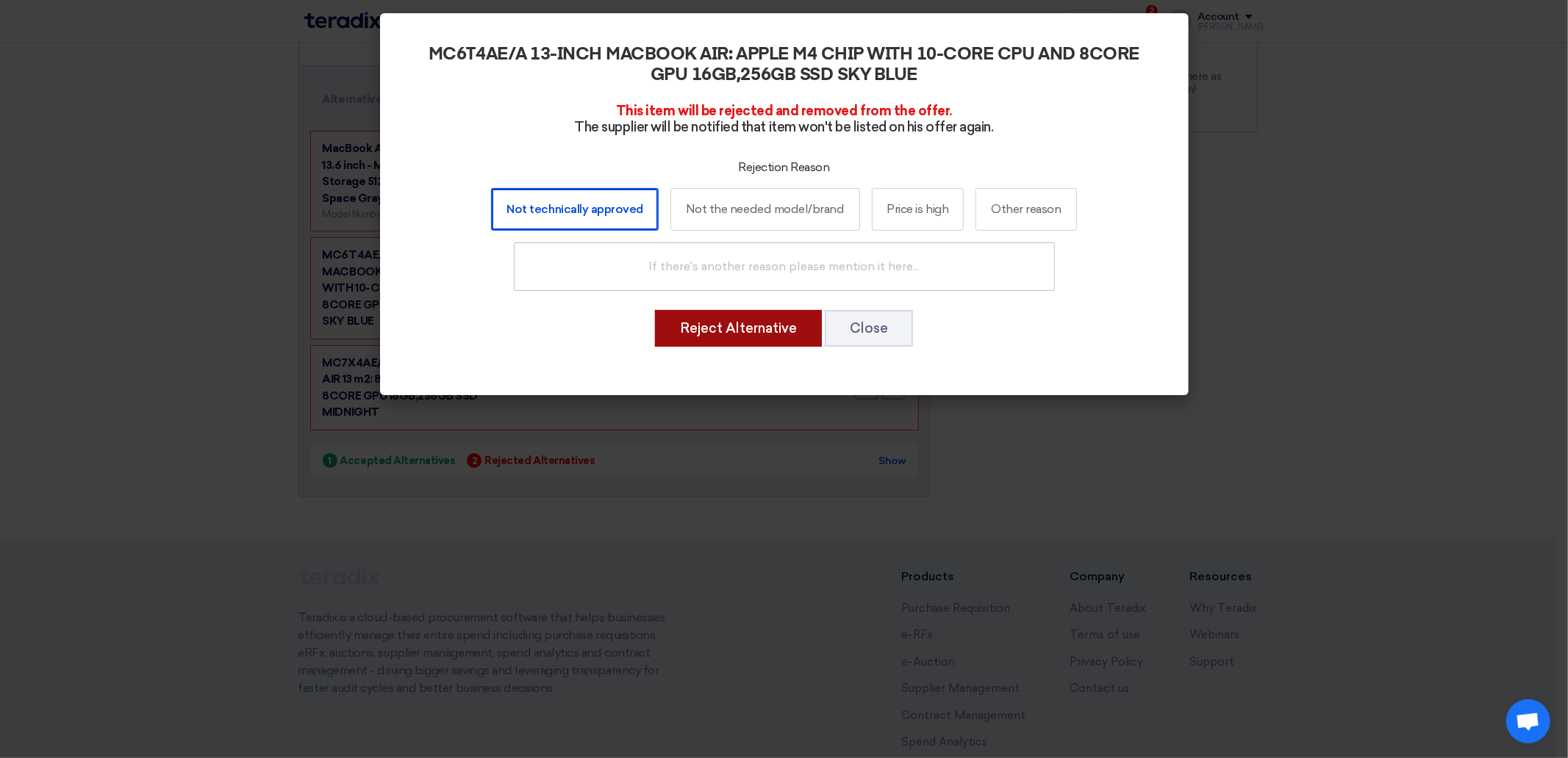
click at [700, 316] on button "Reject Alternative" at bounding box center [738, 328] width 167 height 37
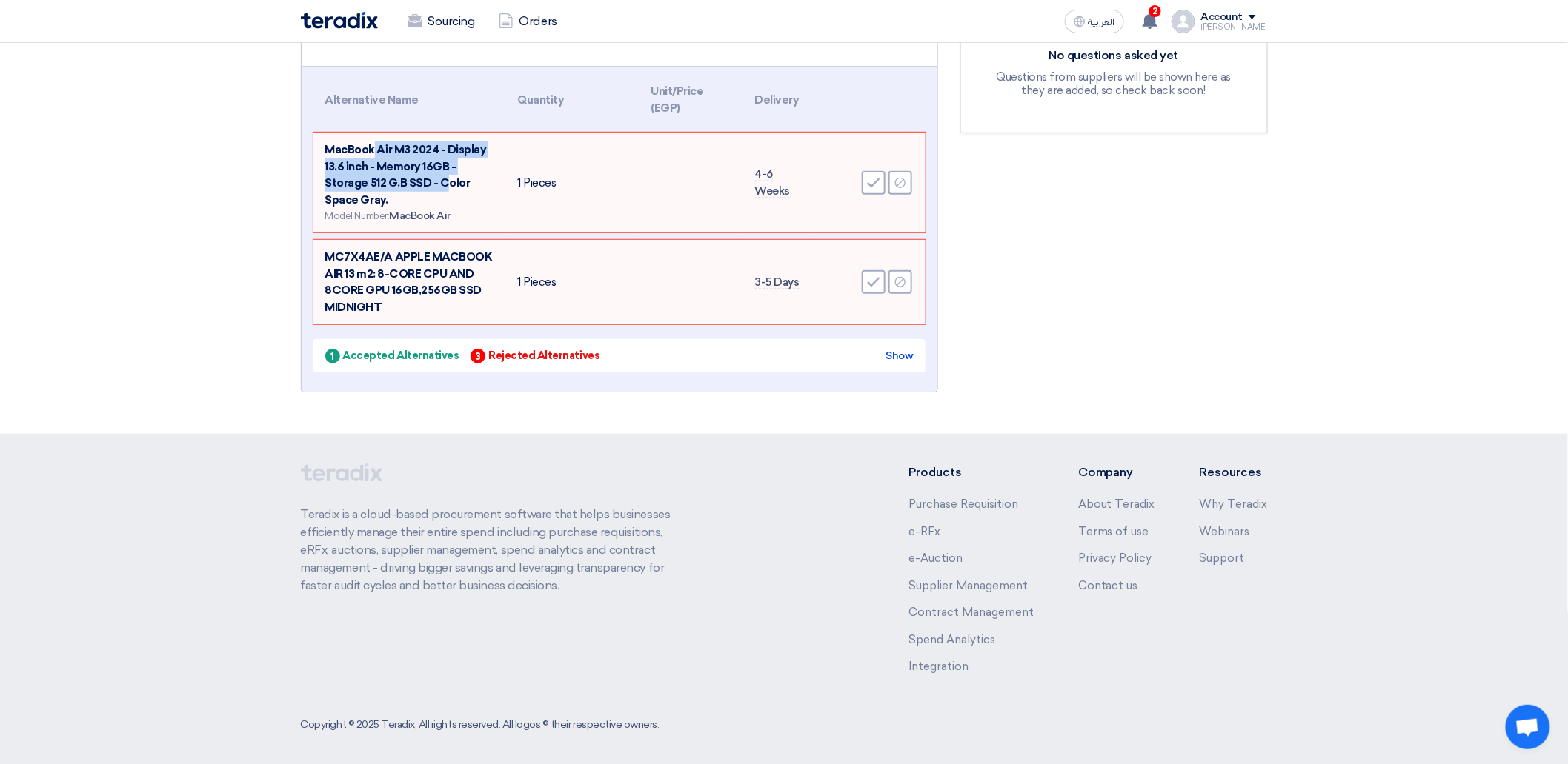
drag, startPoint x: 375, startPoint y: 151, endPoint x: 444, endPoint y: 178, distance: 74.1
click at [444, 178] on span "MacBook Air M3 2024 - Display 13.6 inch - Memory 16GB - Storage 512 G.B SSD - C…" at bounding box center [406, 174] width 162 height 64
click at [405, 161] on span "MacBook Air M3 2024 - Display 13.6 inch - Memory 16GB - Storage 512 G.B SSD - C…" at bounding box center [406, 174] width 162 height 64
drag, startPoint x: 372, startPoint y: 152, endPoint x: 437, endPoint y: 154, distance: 65.0
click at [437, 154] on td "MacBook Air M3 2024 - Display 13.6 inch - Memory 16GB - Storage 512 G.B SSD - C…" at bounding box center [410, 183] width 193 height 100
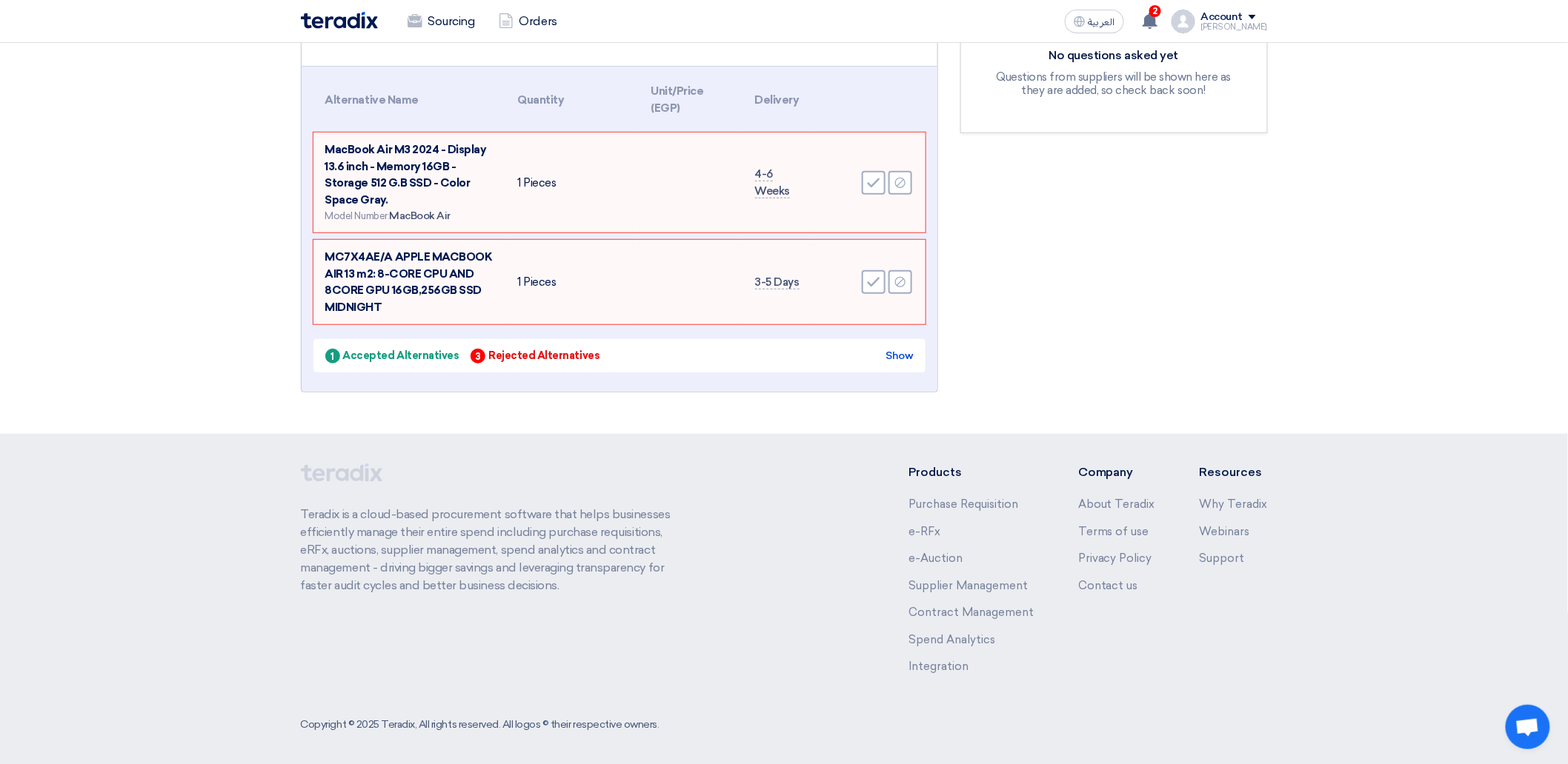
click at [437, 156] on span "MacBook Air M3 2024 - Display 13.6 inch - Memory 16GB - Storage 512 G.B SSD - C…" at bounding box center [406, 174] width 162 height 64
drag, startPoint x: 353, startPoint y: 263, endPoint x: 372, endPoint y: 303, distance: 44.3
click at [372, 303] on td "MC7X4AE/A APPLE MACBOOK AIR 13 m2: 8-CORE CPU AND 8CORE GPU 16GB,256GB SSD MIDN…" at bounding box center [410, 282] width 193 height 84
click at [383, 284] on span "MC7X4AE/A APPLE MACBOOK AIR 13 m2: 8-CORE CPU AND 8CORE GPU 16GB,256GB SSD MIDN…" at bounding box center [409, 283] width 167 height 64
click at [476, 293] on span "MC7X4AE/A APPLE MACBOOK AIR 13 m2: 8-CORE CPU AND 8CORE GPU 16GB,256GB SSD MIDN…" at bounding box center [409, 283] width 167 height 64
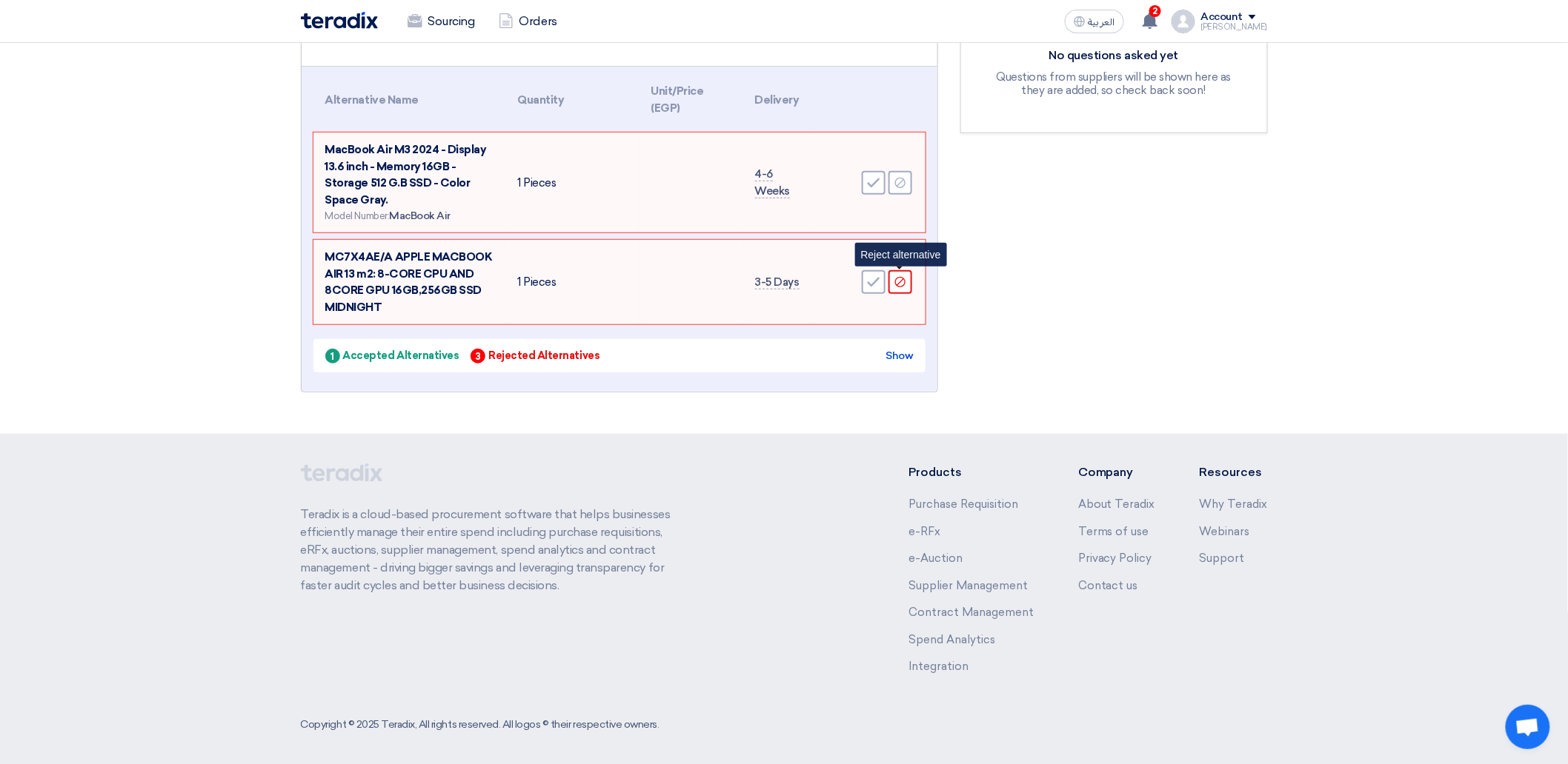
click at [895, 284] on icon "Reject" at bounding box center [900, 282] width 14 height 14
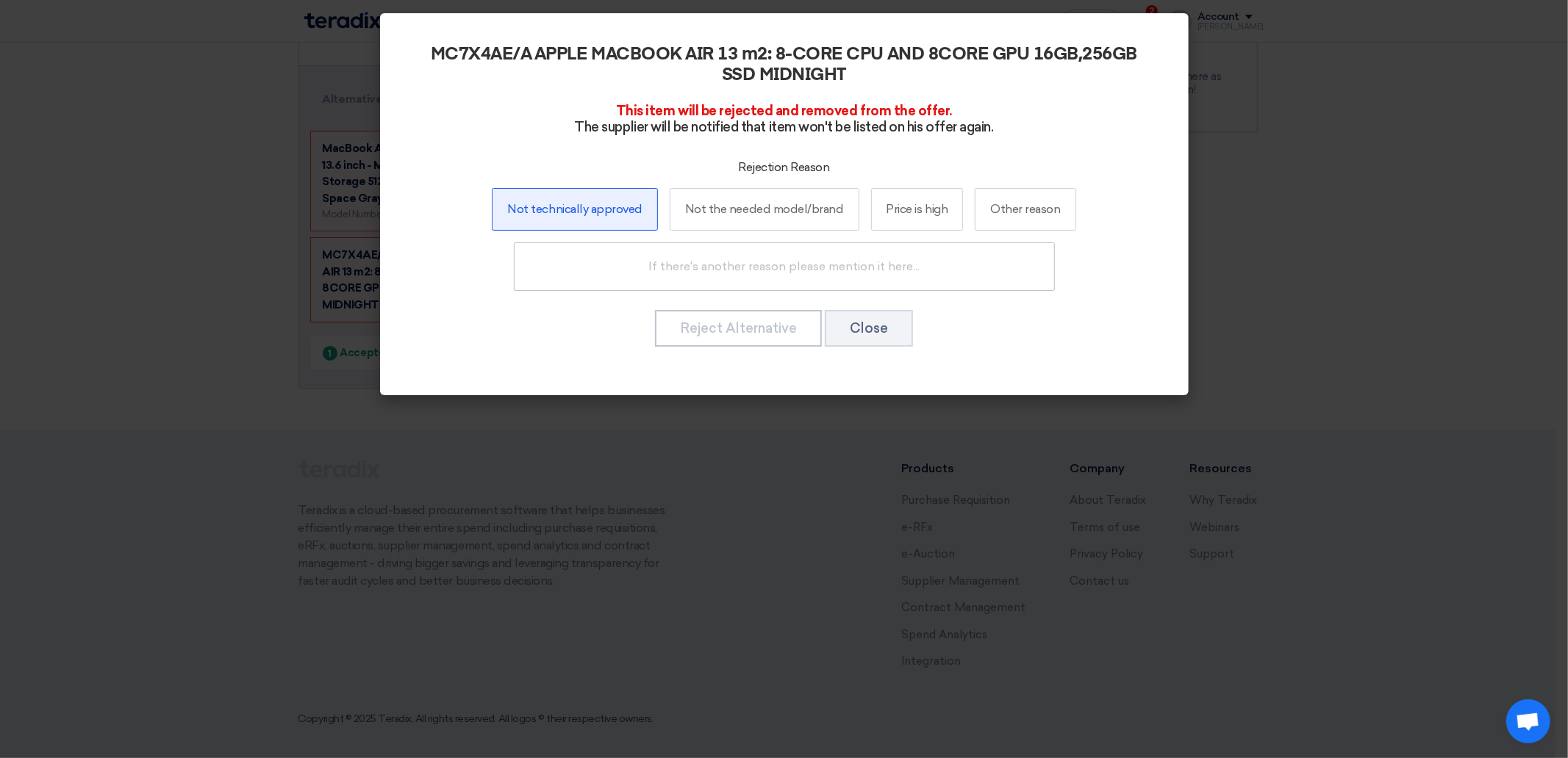
click at [562, 205] on label "Not technically approved" at bounding box center [573, 209] width 165 height 42
click at [571, 205] on input "Not technically approved" at bounding box center [575, 209] width 10 height 10
radio input "true"
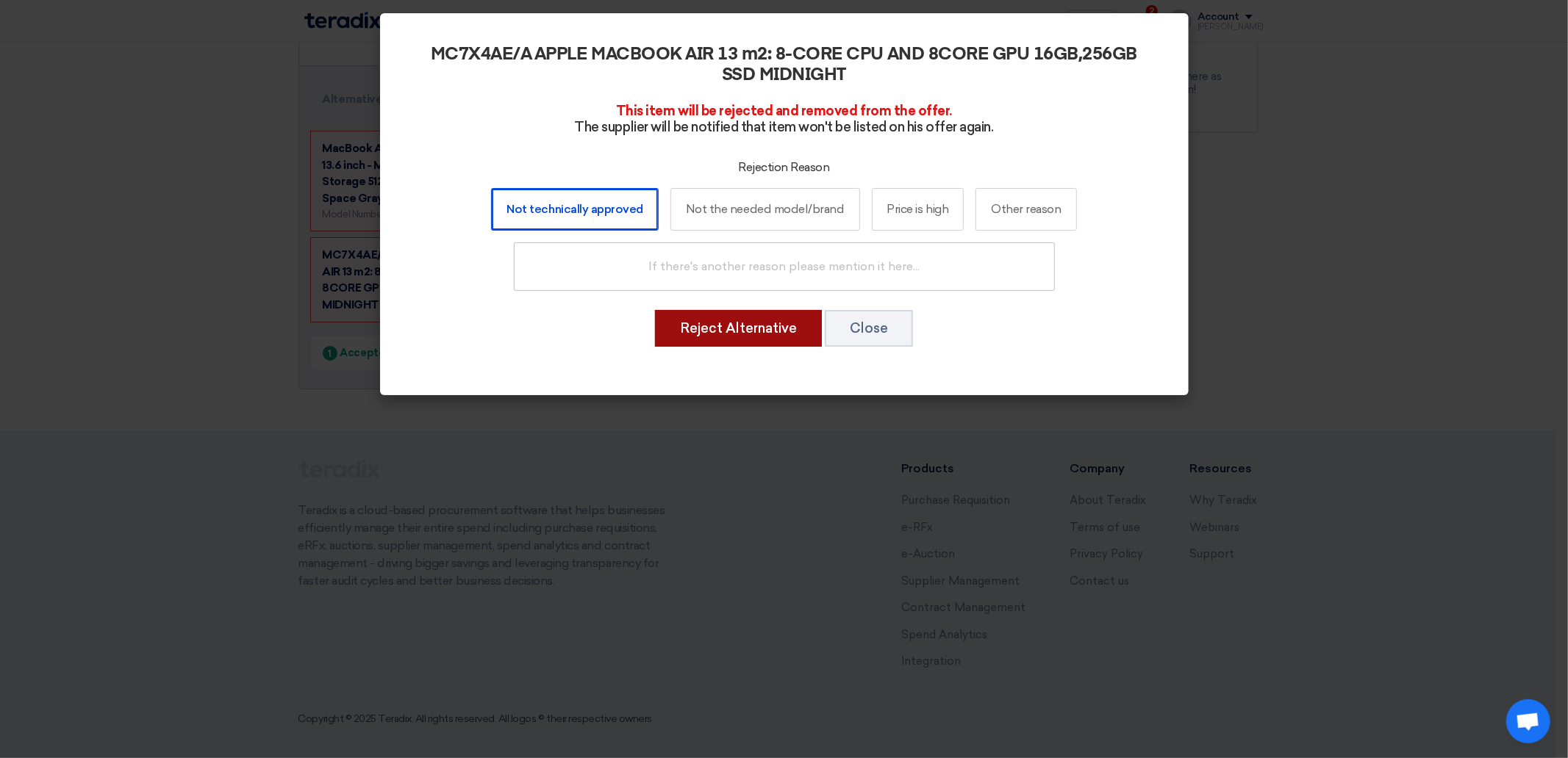
click at [699, 324] on button "Reject Alternative" at bounding box center [738, 328] width 167 height 37
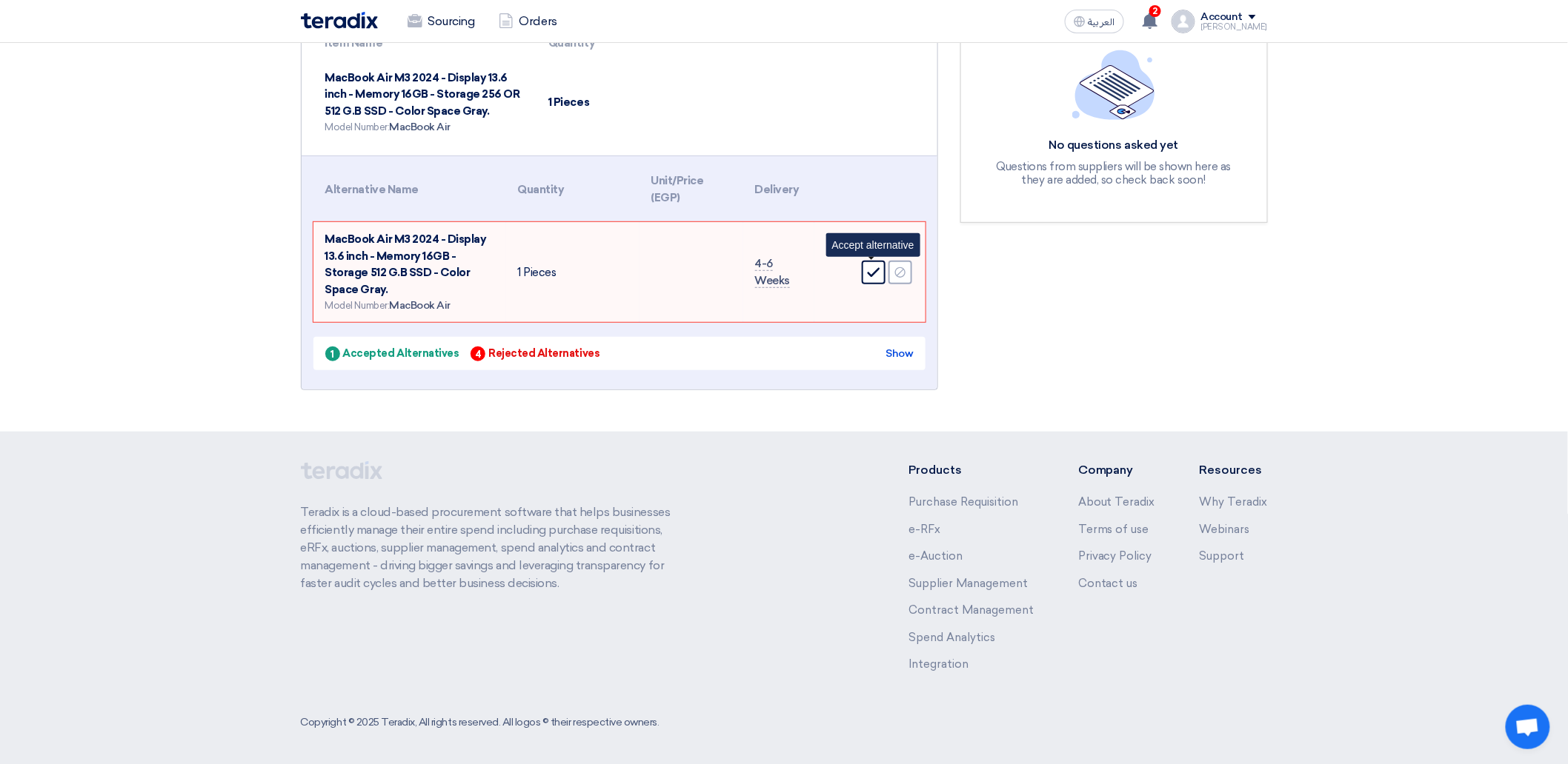
click at [874, 278] on div "Accept" at bounding box center [874, 273] width 24 height 24
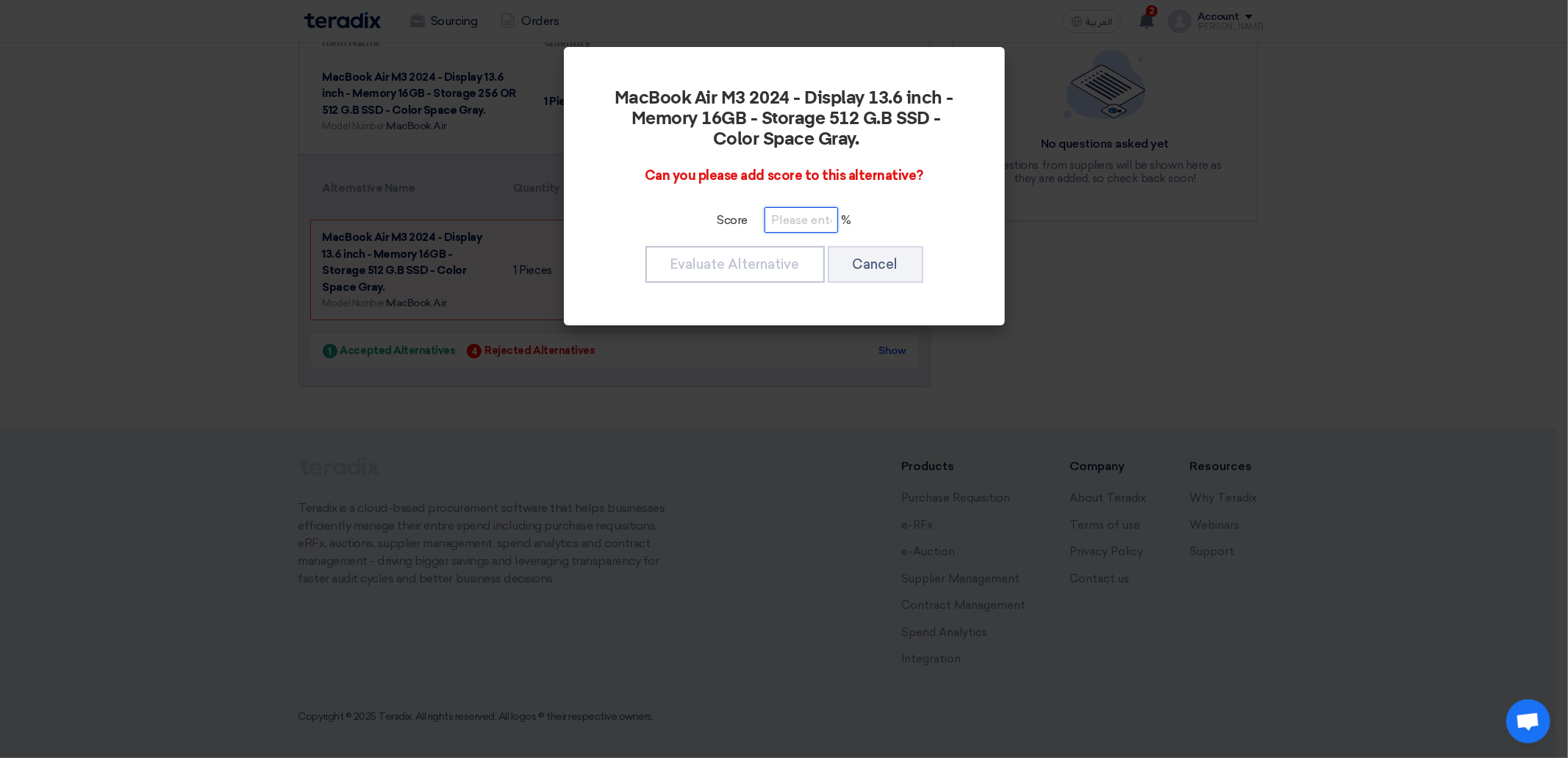
click at [790, 230] on input "number" at bounding box center [802, 220] width 74 height 26
type input "80"
click at [767, 269] on button "Evaluate Alternative" at bounding box center [735, 264] width 179 height 37
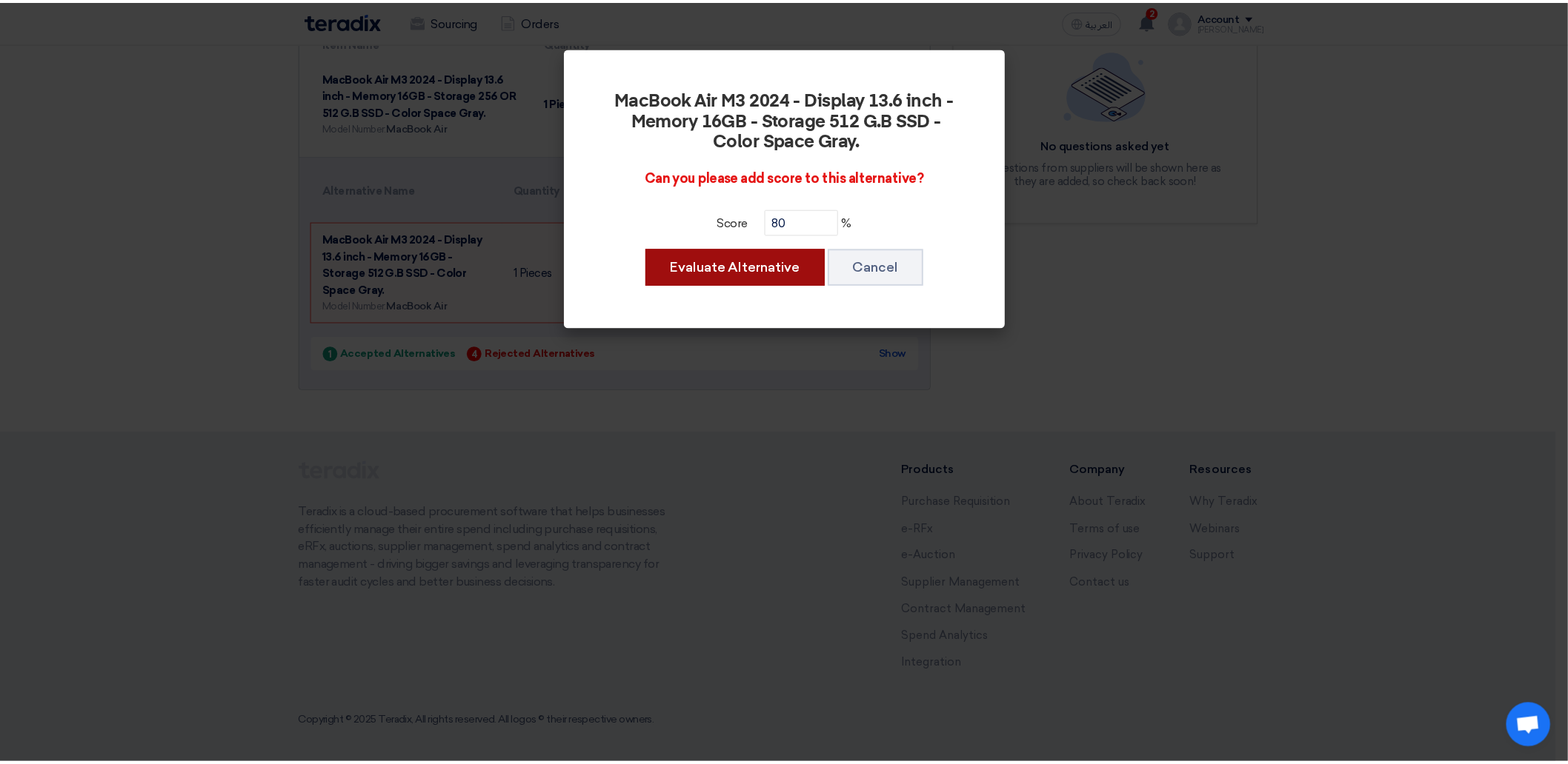
scroll to position [111, 0]
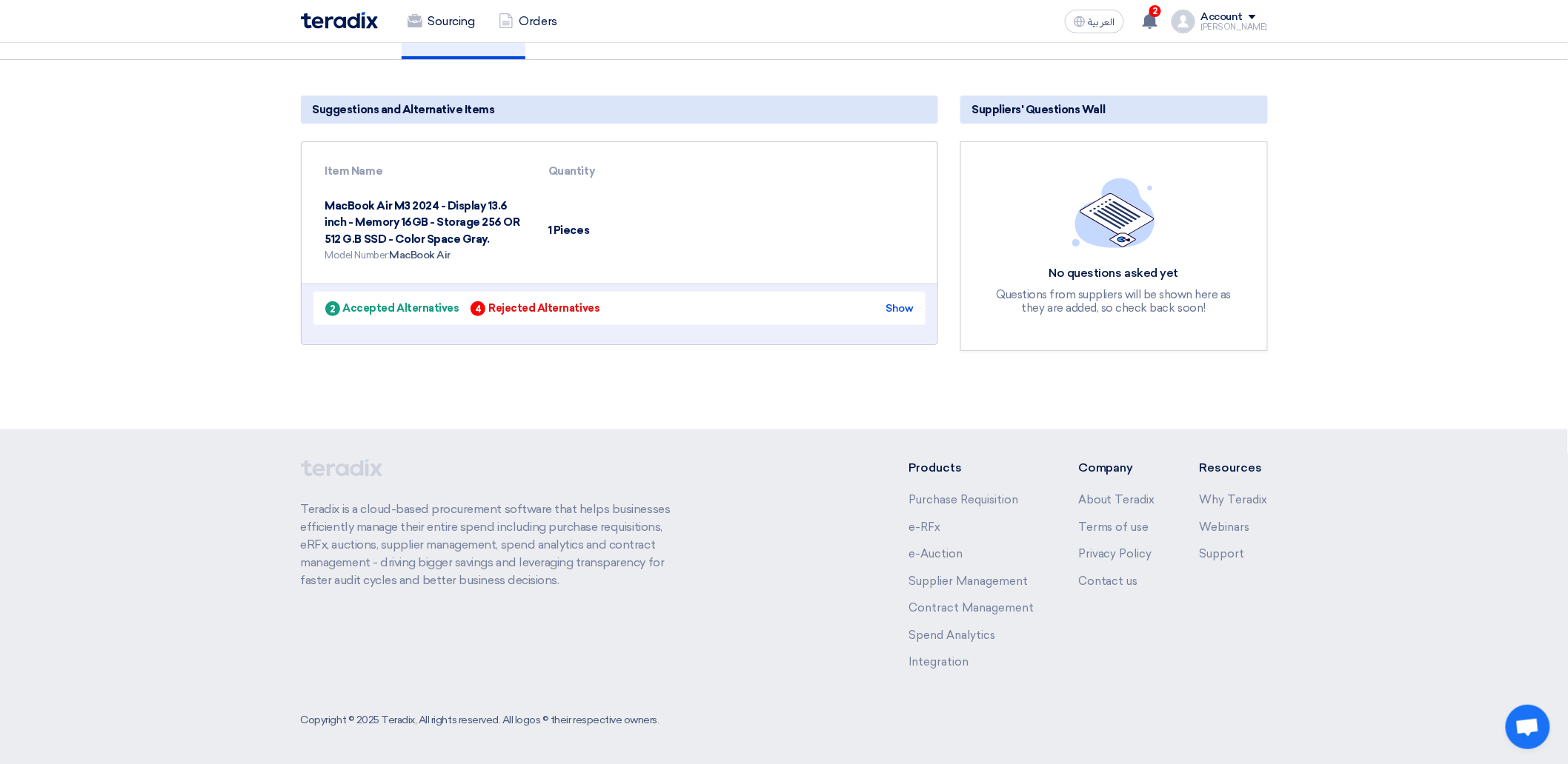
click at [380, 296] on div "2 Accepted Alternatives 4 Rejected Alternatives Show" at bounding box center [620, 308] width 613 height 34
click at [379, 303] on div "2 Accepted Alternatives" at bounding box center [393, 308] width 135 height 15
click at [405, 327] on div "Swipe left to show the rest of the table" at bounding box center [620, 313] width 636 height 61
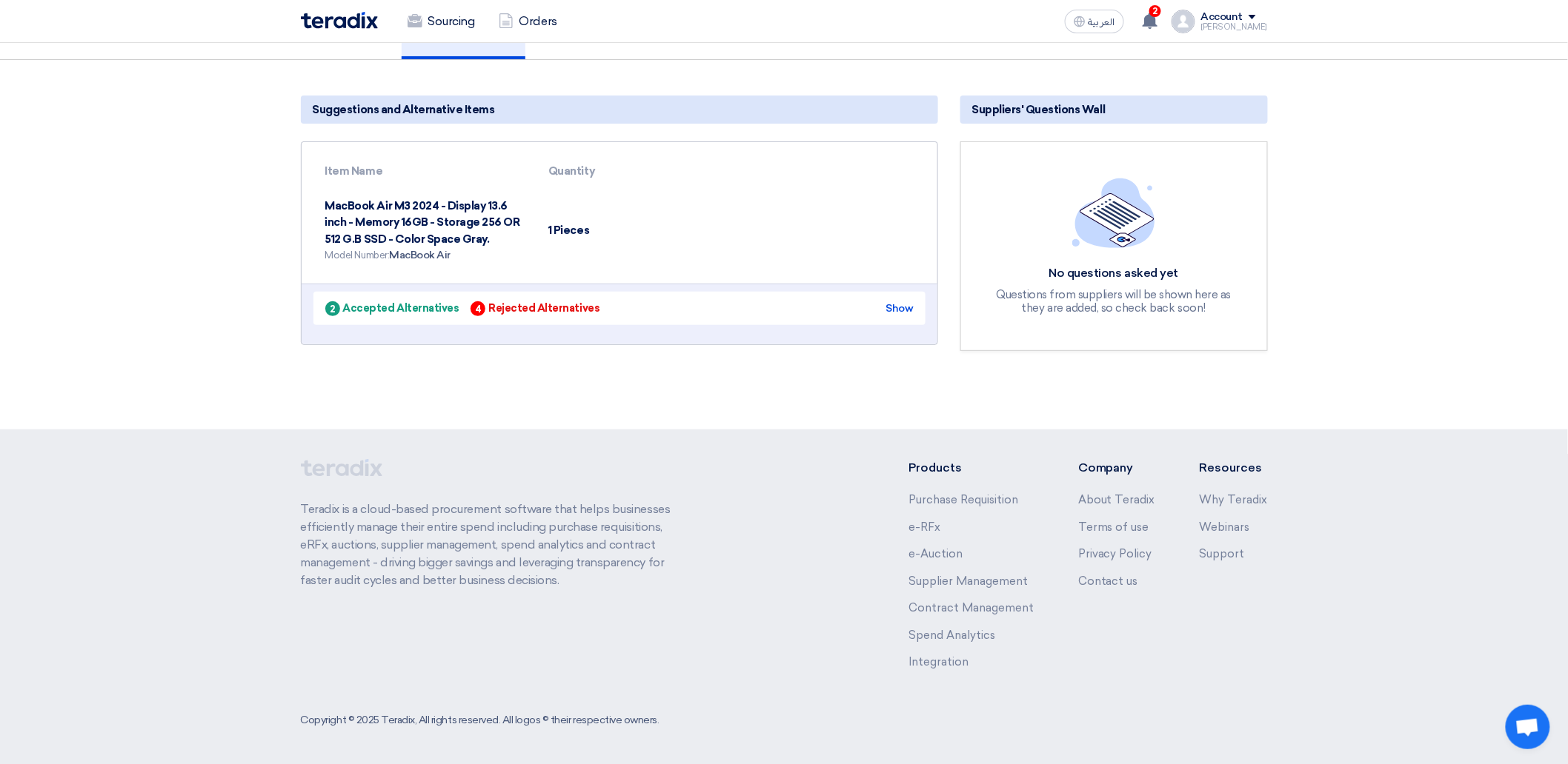
click at [404, 334] on div "Swipe left to show the rest of the table" at bounding box center [620, 313] width 636 height 61
click at [398, 308] on div "2 Accepted Alternatives" at bounding box center [393, 308] width 135 height 15
click at [400, 321] on div "2 Accepted Alternatives 4 Rejected Alternatives Show" at bounding box center [620, 308] width 613 height 34
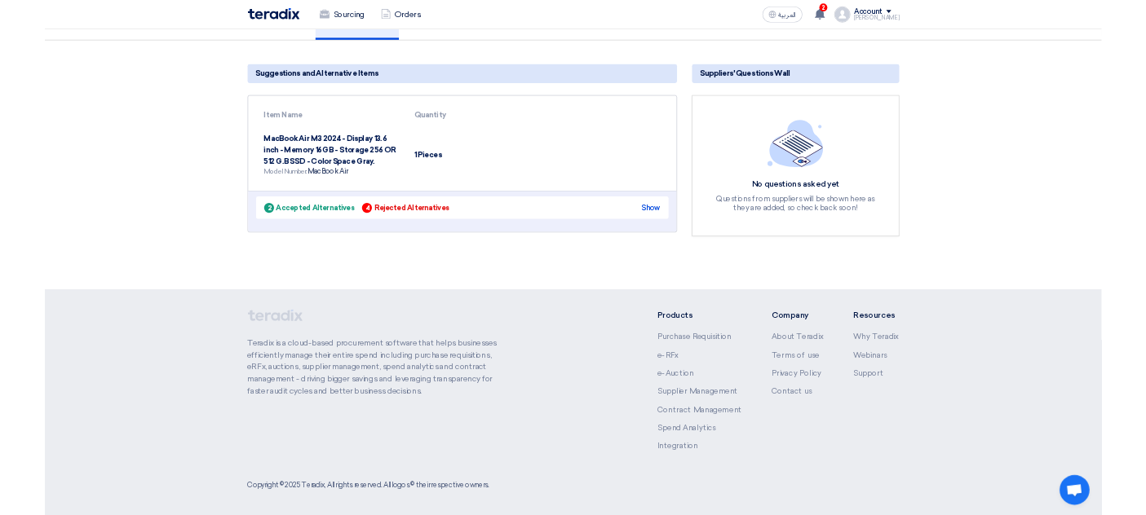
scroll to position [121, 0]
